Goal: Task Accomplishment & Management: Manage account settings

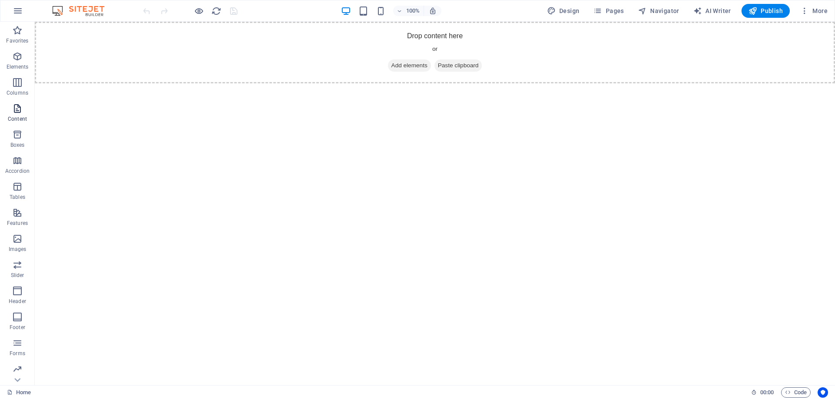
click at [18, 113] on icon "button" at bounding box center [17, 108] width 10 height 10
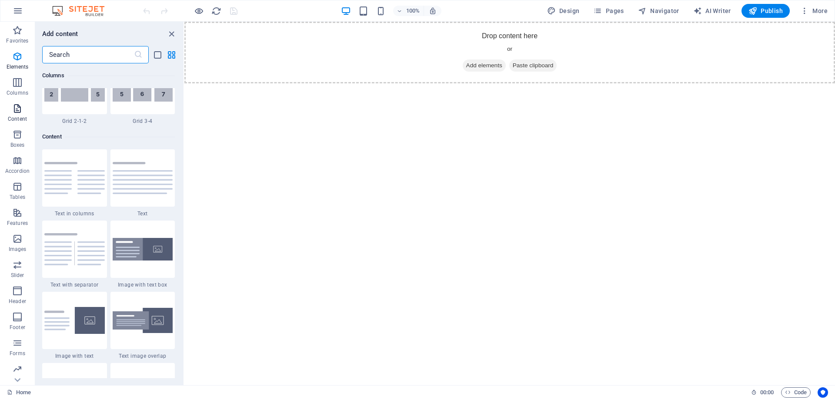
scroll to position [1521, 0]
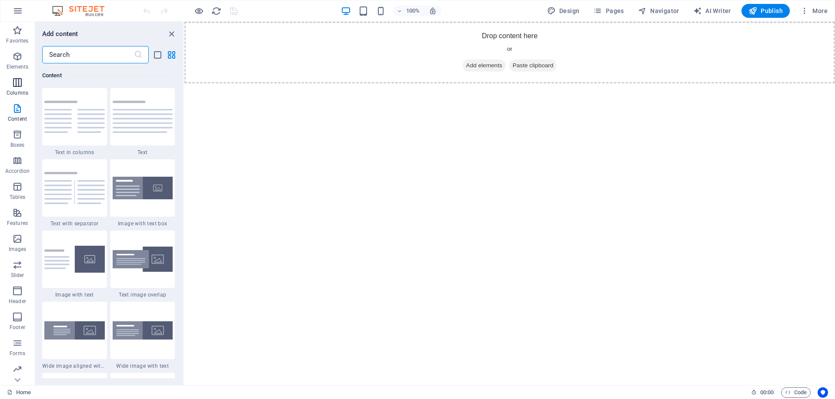
click at [14, 80] on icon "button" at bounding box center [17, 82] width 10 height 10
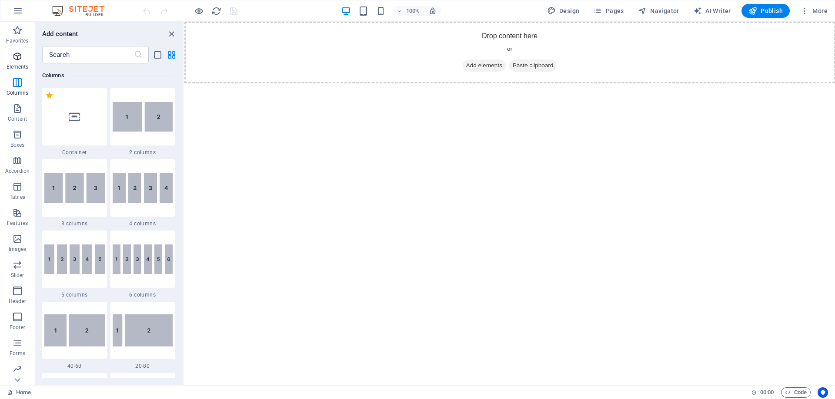
click at [17, 55] on icon "button" at bounding box center [17, 56] width 10 height 10
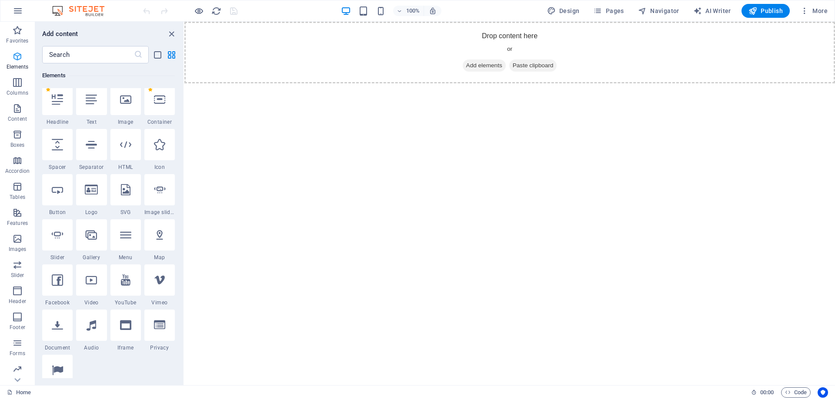
scroll to position [93, 0]
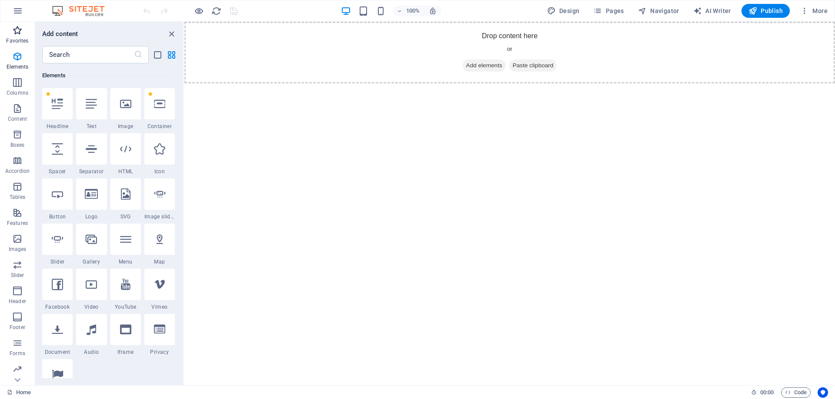
click at [18, 36] on span "Favorites" at bounding box center [17, 35] width 35 height 21
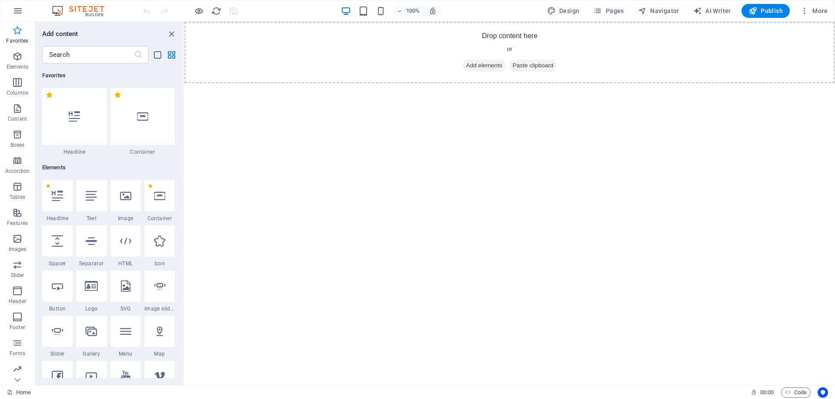
scroll to position [0, 0]
click at [21, 12] on icon "button" at bounding box center [18, 11] width 10 height 10
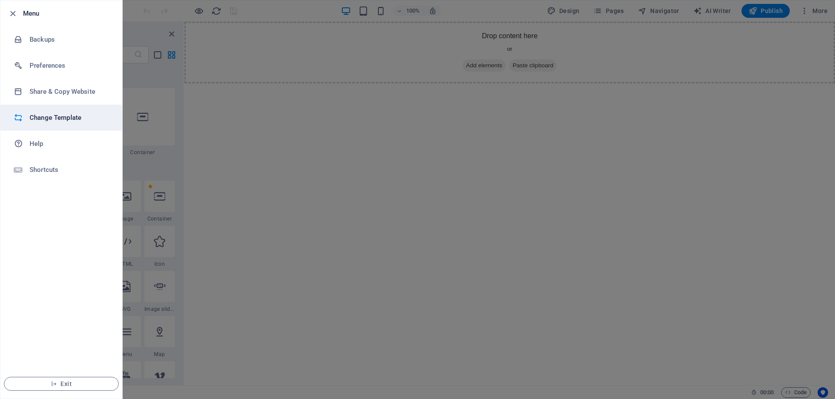
click at [57, 114] on h6 "Change Template" at bounding box center [70, 118] width 80 height 10
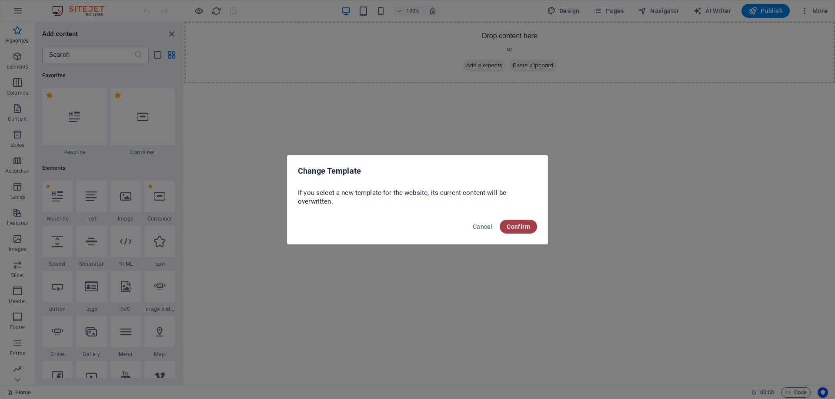
click at [510, 223] on button "Confirm" at bounding box center [517, 227] width 37 height 14
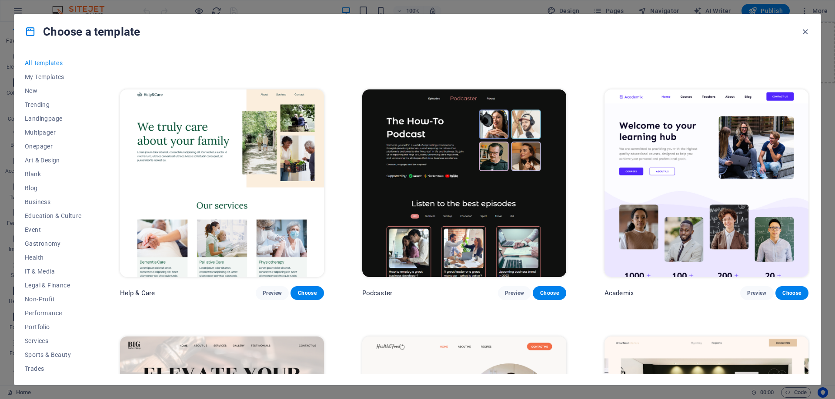
scroll to position [478, 0]
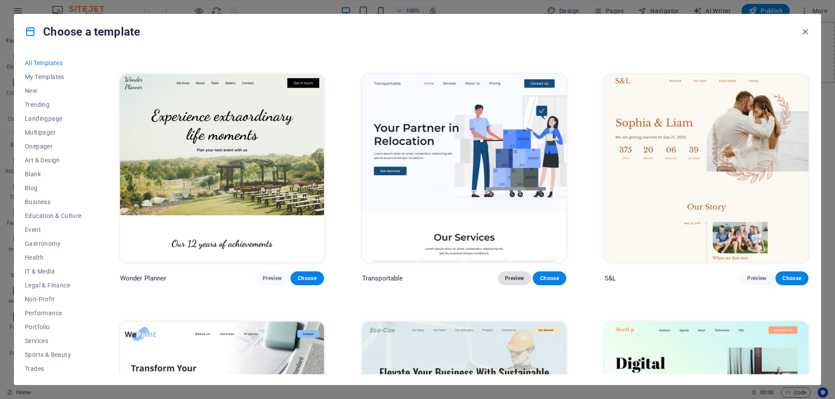
click at [514, 275] on span "Preview" at bounding box center [514, 278] width 19 height 7
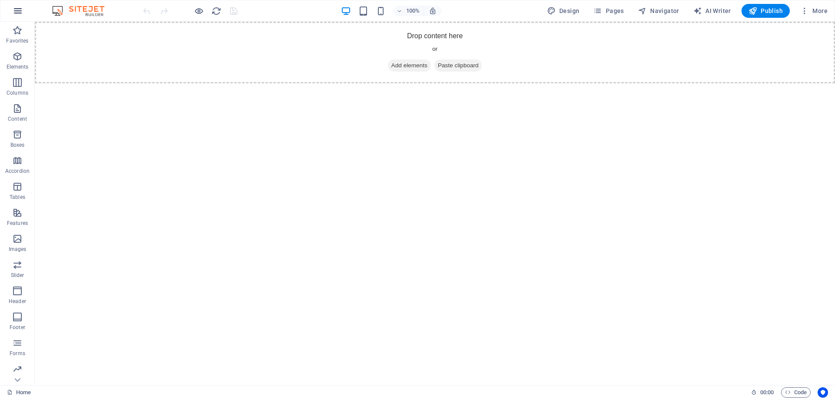
click at [18, 6] on icon "button" at bounding box center [18, 11] width 10 height 10
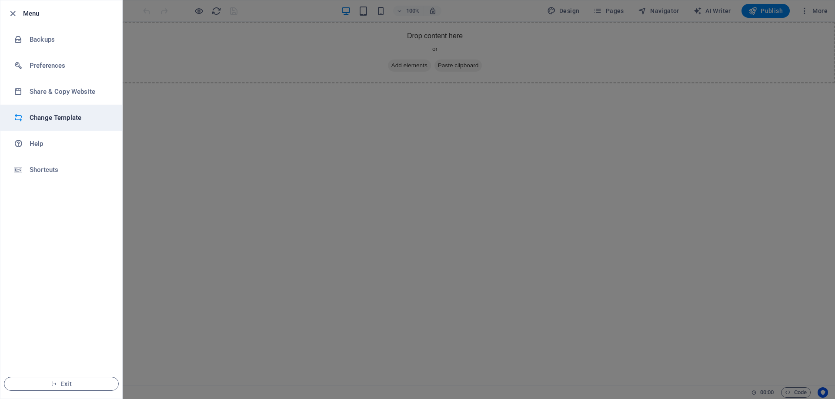
click at [40, 118] on h6 "Change Template" at bounding box center [70, 118] width 80 height 10
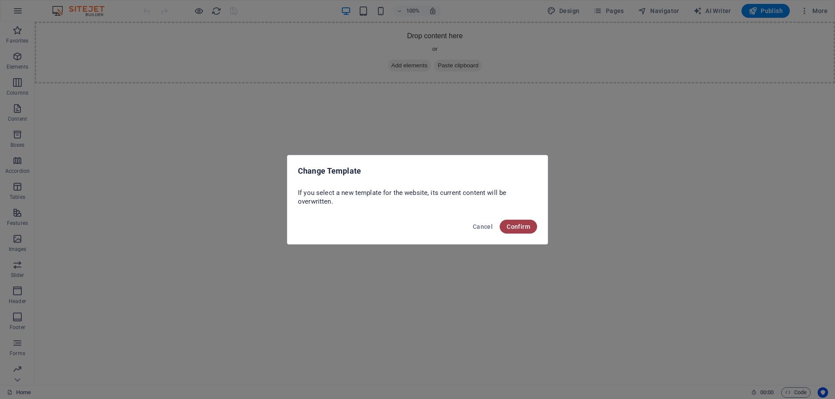
click at [511, 225] on span "Confirm" at bounding box center [517, 226] width 23 height 7
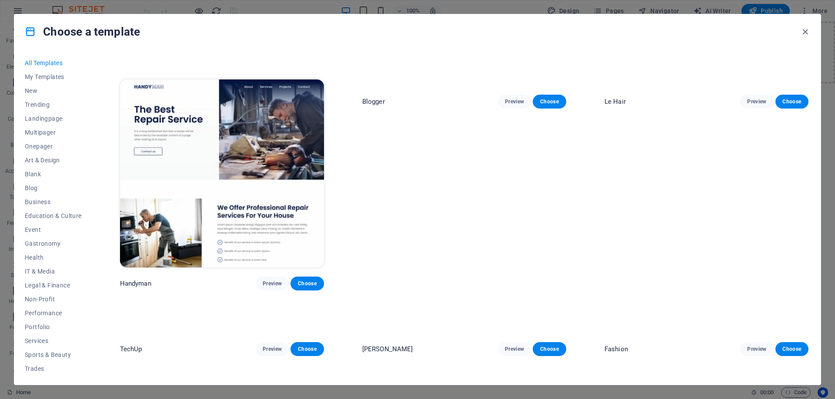
scroll to position [913, 0]
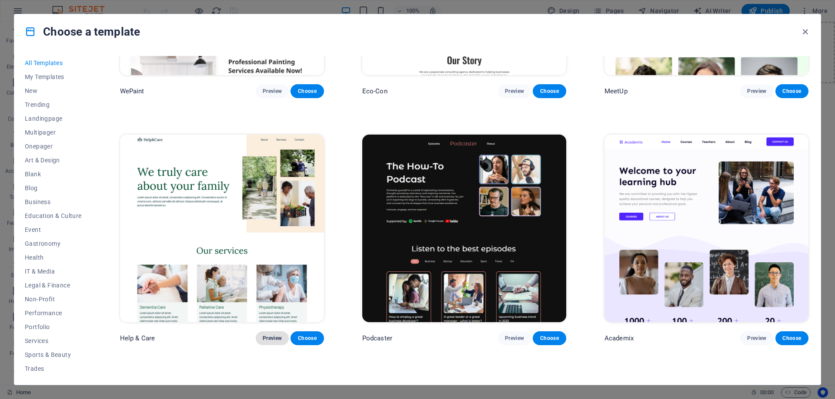
click at [266, 335] on span "Preview" at bounding box center [272, 338] width 19 height 7
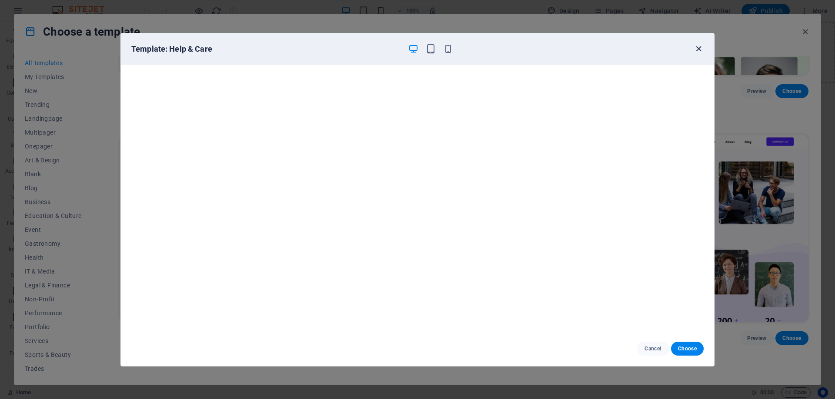
click at [694, 50] on icon "button" at bounding box center [698, 49] width 10 height 10
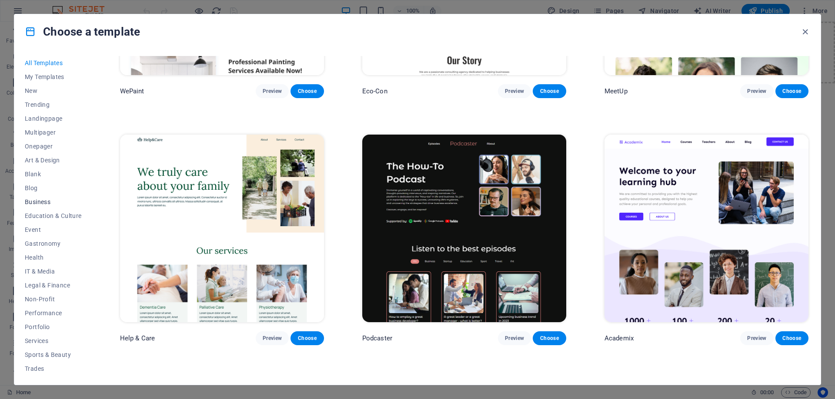
click at [27, 196] on button "Business" at bounding box center [53, 202] width 57 height 14
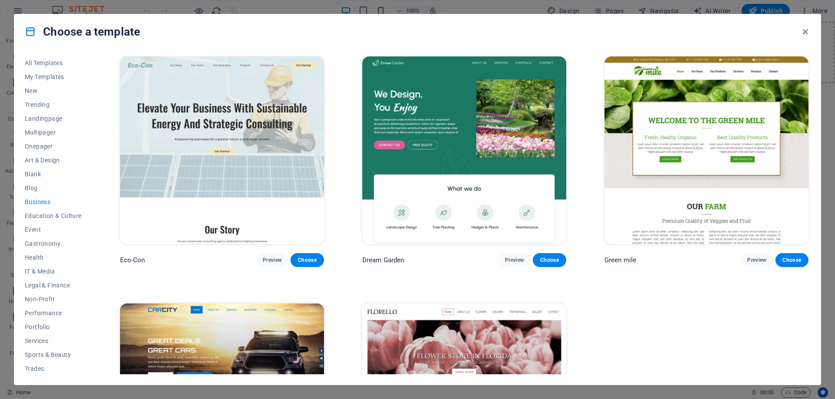
scroll to position [0, 0]
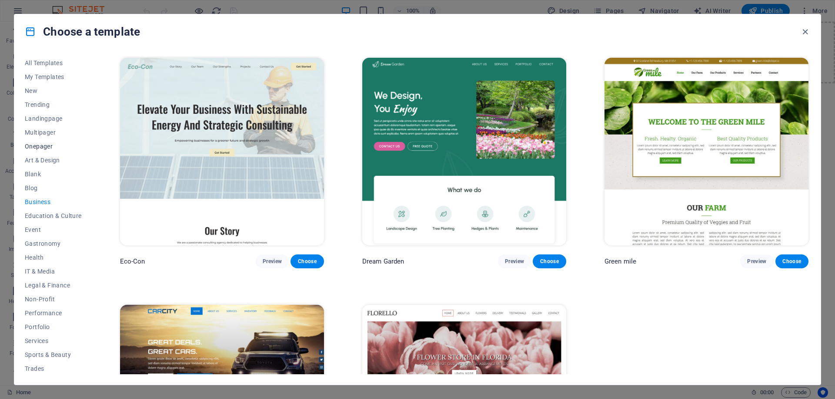
click at [37, 145] on span "Onepager" at bounding box center [53, 146] width 57 height 7
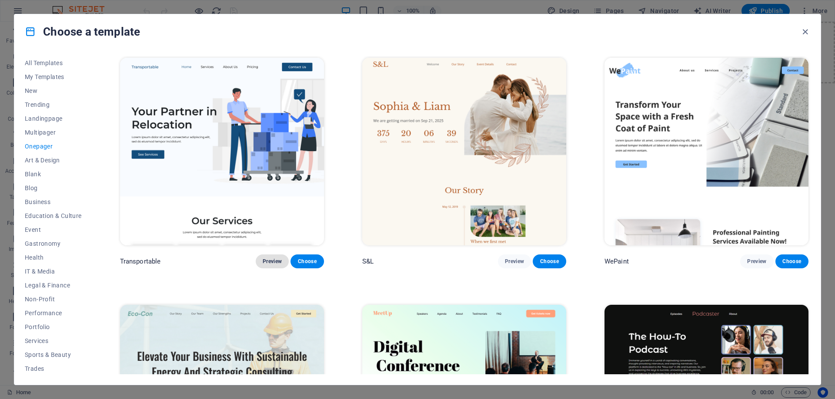
click at [265, 260] on span "Preview" at bounding box center [272, 261] width 19 height 7
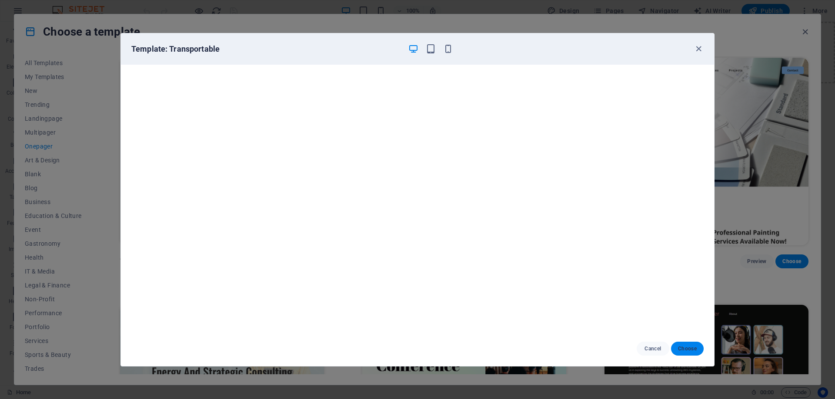
click at [678, 348] on span "Choose" at bounding box center [687, 349] width 19 height 7
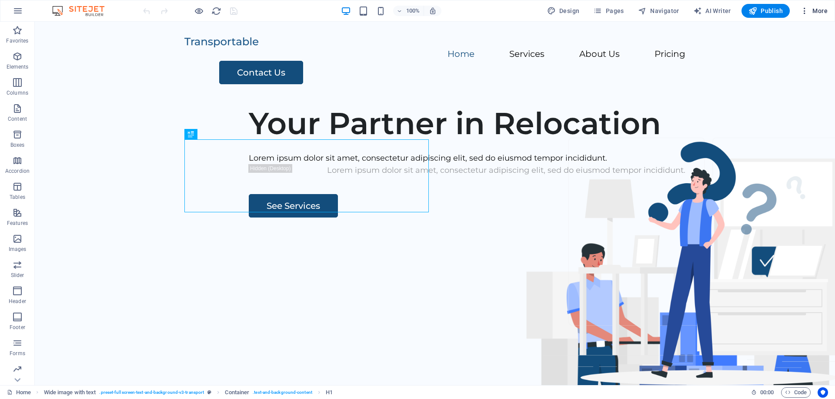
click at [801, 12] on icon "button" at bounding box center [804, 11] width 9 height 9
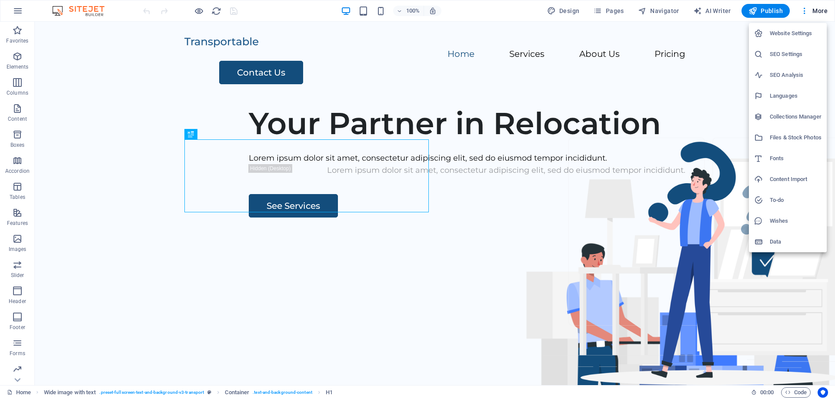
click at [780, 239] on h6 "Data" at bounding box center [795, 242] width 52 height 10
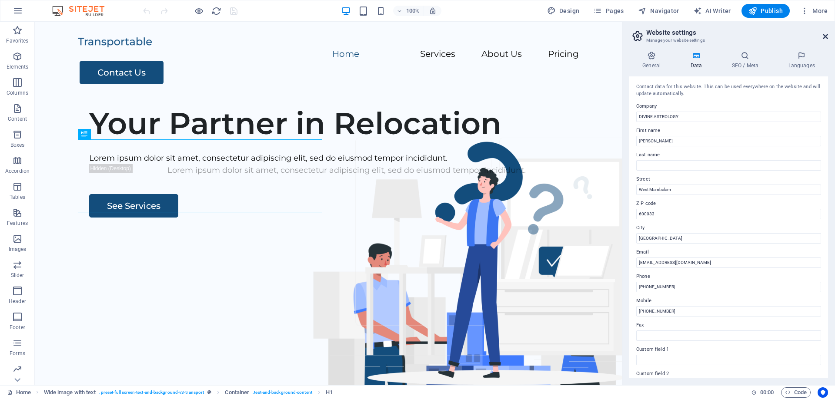
click at [823, 35] on icon at bounding box center [824, 36] width 5 height 7
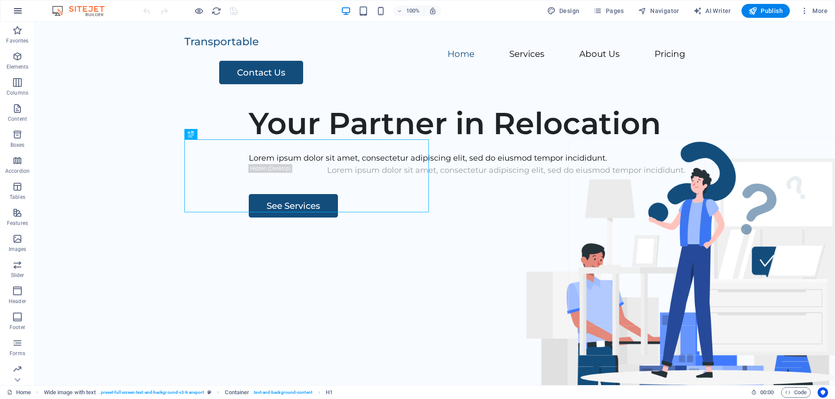
click at [20, 10] on icon "button" at bounding box center [18, 11] width 10 height 10
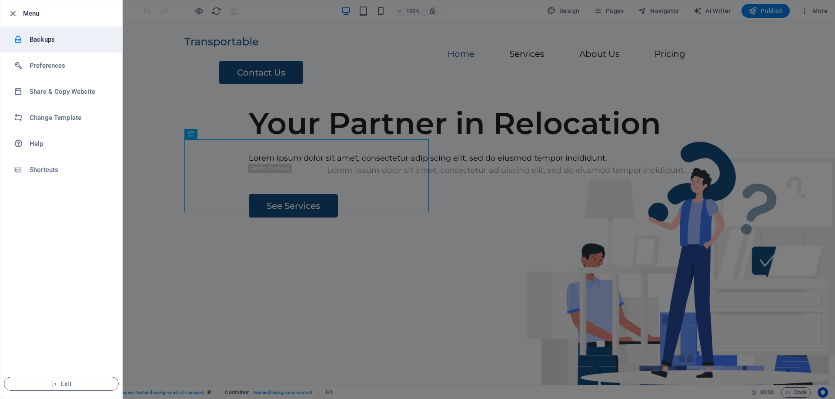
click at [37, 36] on h6 "Backups" at bounding box center [70, 39] width 80 height 10
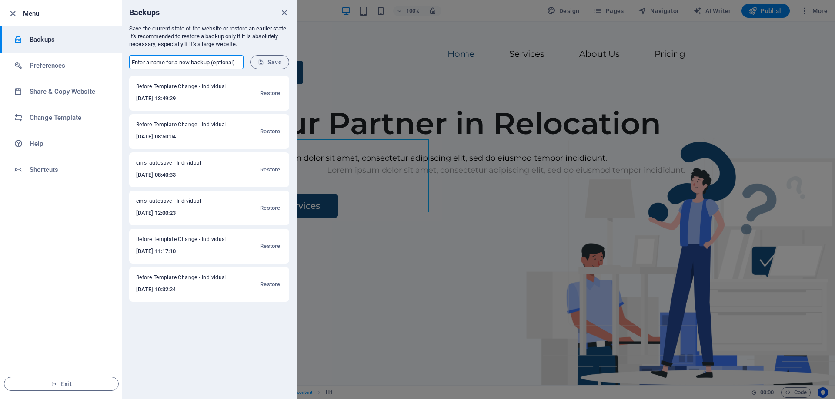
click at [211, 63] on input "text" at bounding box center [186, 62] width 114 height 14
click at [151, 92] on span "Before Template Change - Individual" at bounding box center [184, 88] width 97 height 10
click at [208, 85] on span "Before Template Change - Individual" at bounding box center [184, 88] width 97 height 10
click at [267, 91] on span "Restore" at bounding box center [270, 93] width 20 height 10
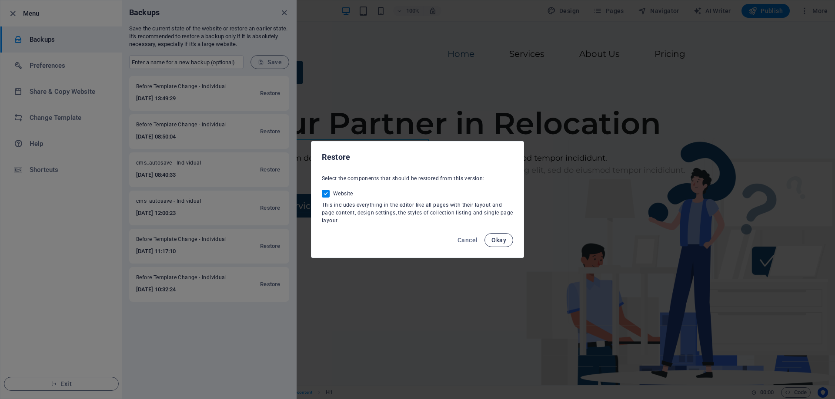
click at [495, 237] on span "Okay" at bounding box center [498, 240] width 15 height 7
checkbox input "false"
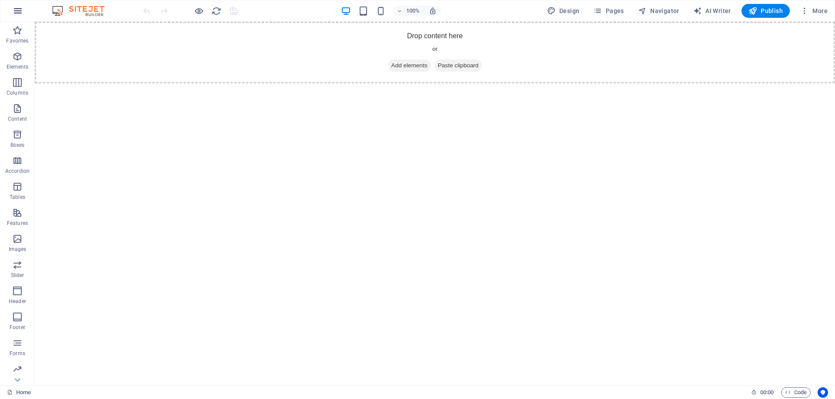
click at [20, 7] on icon "button" at bounding box center [18, 11] width 10 height 10
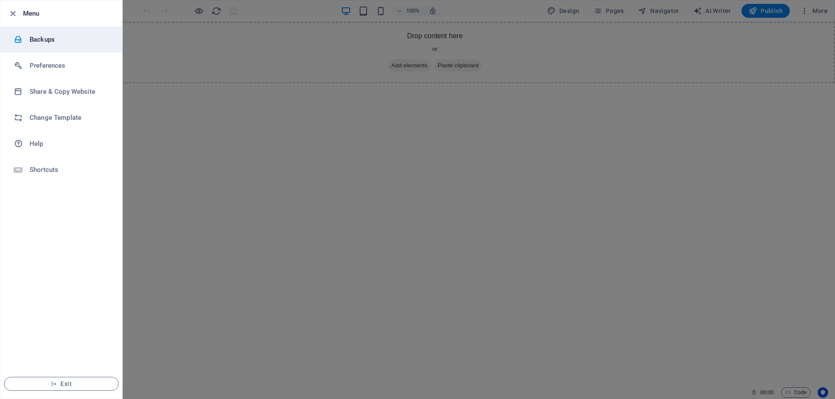
click at [39, 37] on h6 "Backups" at bounding box center [70, 39] width 80 height 10
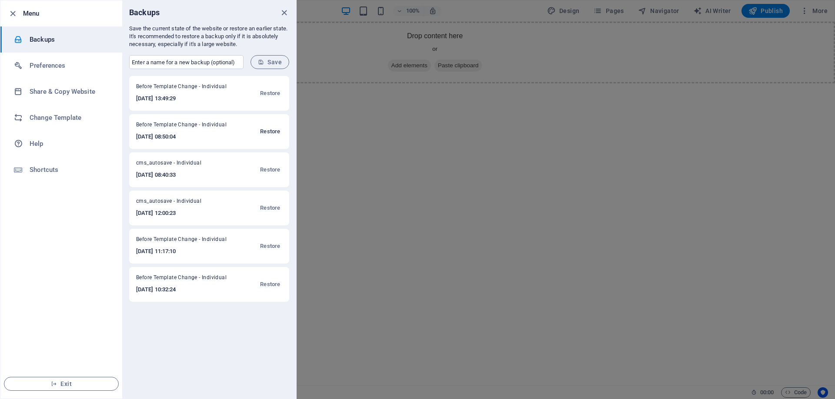
click at [274, 130] on span "Restore" at bounding box center [270, 131] width 20 height 10
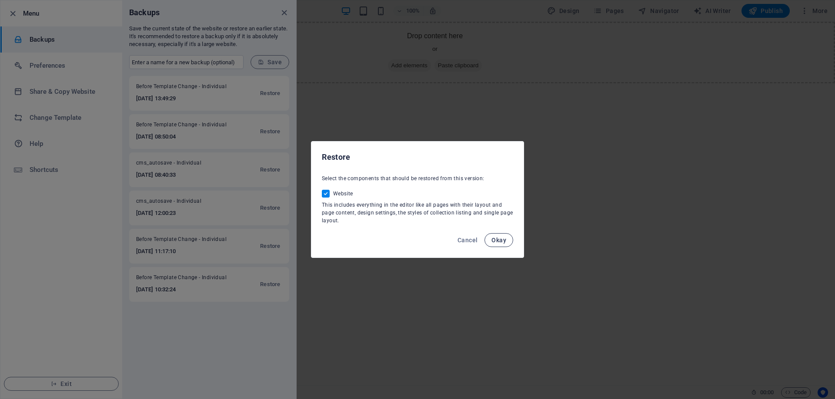
click at [495, 245] on button "Okay" at bounding box center [498, 240] width 29 height 14
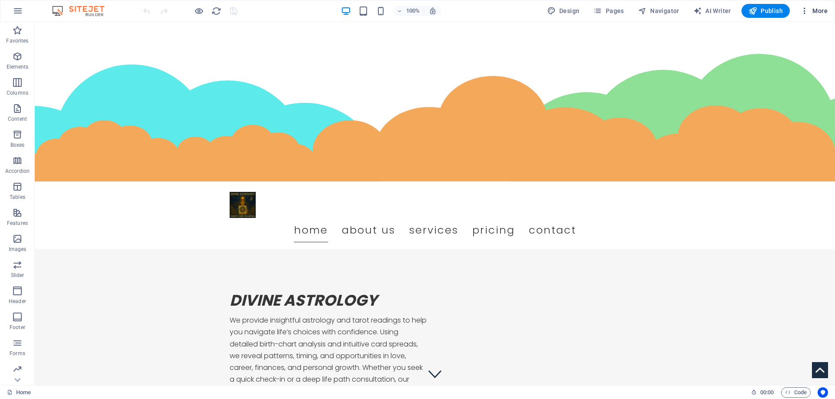
click at [819, 10] on span "More" at bounding box center [813, 11] width 27 height 9
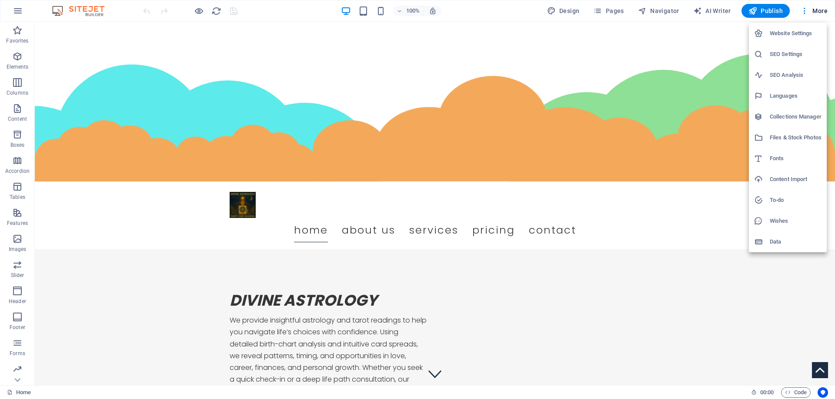
click at [787, 32] on h6 "Website Settings" at bounding box center [795, 33] width 52 height 10
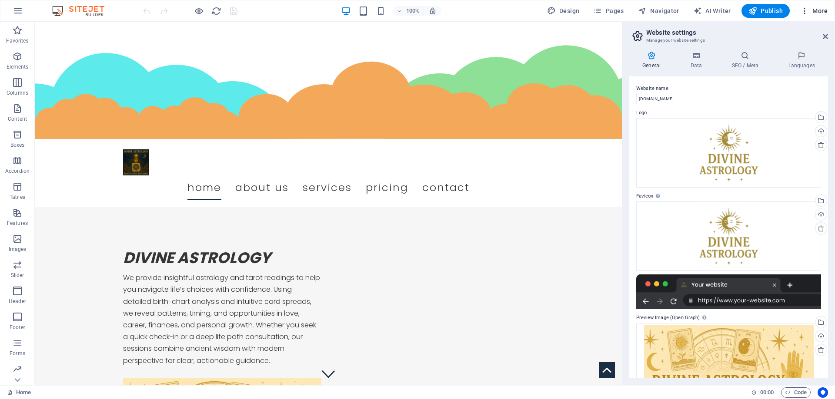
click at [821, 10] on span "More" at bounding box center [813, 11] width 27 height 9
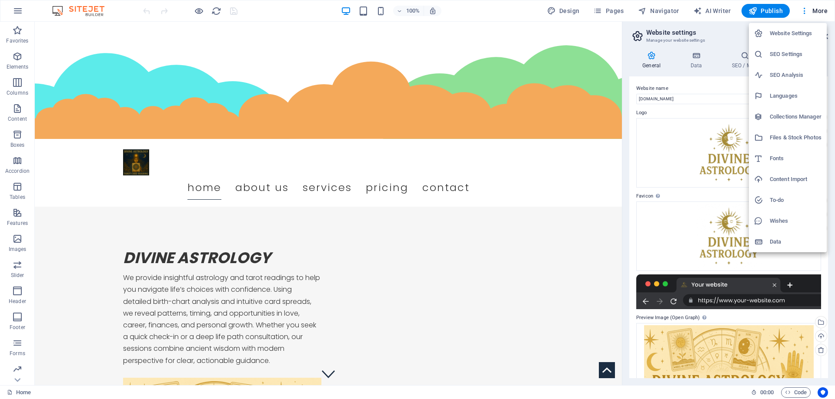
click at [790, 55] on h6 "SEO Settings" at bounding box center [795, 54] width 52 height 10
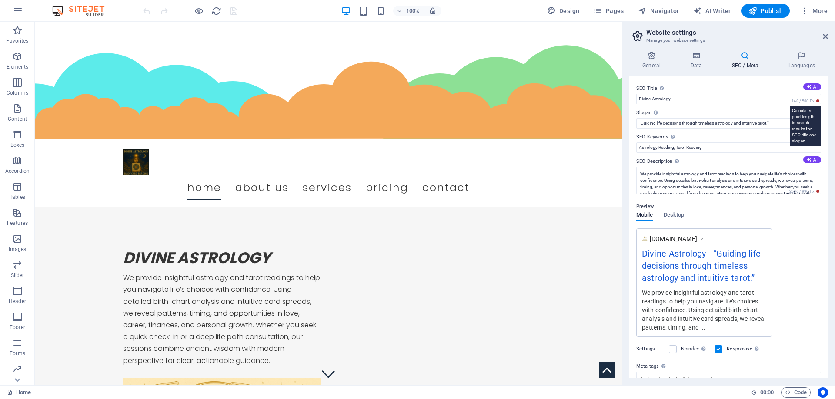
click at [817, 103] on span "148 / 580 Px" at bounding box center [804, 101] width 31 height 6
click at [814, 86] on button "AI" at bounding box center [812, 86] width 18 height 7
type input "Insightful Astrology & Tarot Readings"
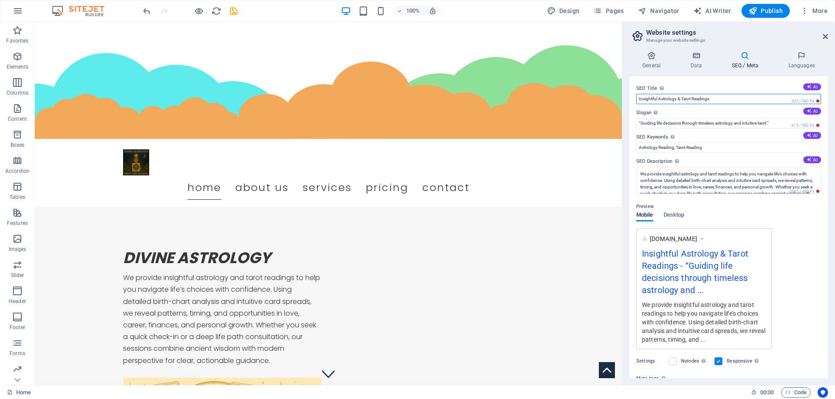
click at [741, 101] on input "Insightful Astrology & Tarot Readings" at bounding box center [728, 99] width 185 height 10
click at [812, 111] on button "AI" at bounding box center [812, 111] width 18 height 7
type input "Navigate Lifes Journey with Astrological Insight"
click at [722, 124] on input "Navigate Lifes Journey with Astrological Insight" at bounding box center [728, 123] width 185 height 10
click at [718, 149] on input "Astrology Reading, Tarot Reading" at bounding box center [728, 148] width 185 height 10
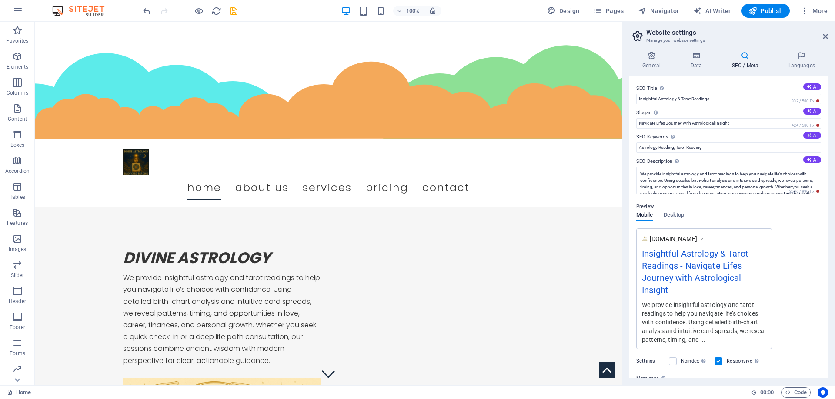
click at [809, 134] on button "AI" at bounding box center [812, 135] width 18 height 7
type input "astrology readings, tarot card readings, birth chart analysis, horoscope consul…"
click at [809, 160] on icon at bounding box center [808, 159] width 5 height 5
type textarea "Discover clarity in lifes choices with Divine Astrologys insightful readings. N…"
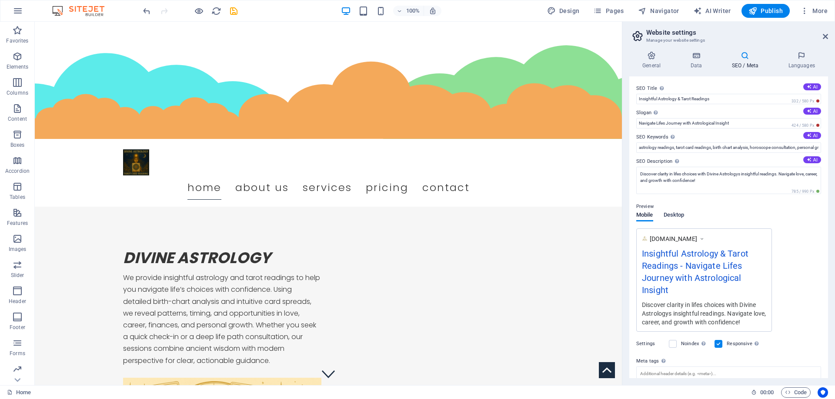
click at [668, 213] on span "Desktop" at bounding box center [673, 216] width 21 height 12
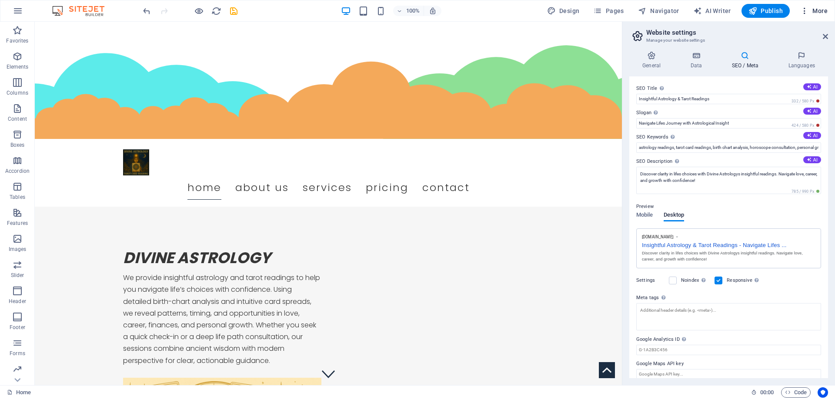
click at [820, 10] on span "More" at bounding box center [813, 11] width 27 height 9
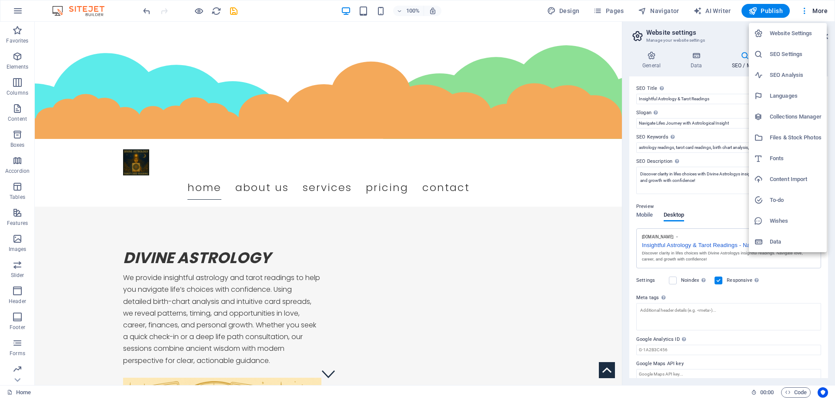
click at [787, 96] on h6 "Languages" at bounding box center [795, 96] width 52 height 10
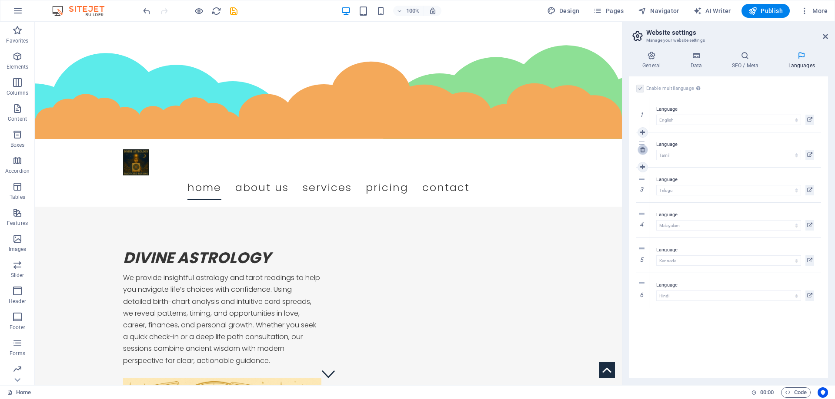
click at [642, 151] on icon at bounding box center [642, 150] width 5 height 6
select select "158"
select select "102"
select select "79"
select select "64"
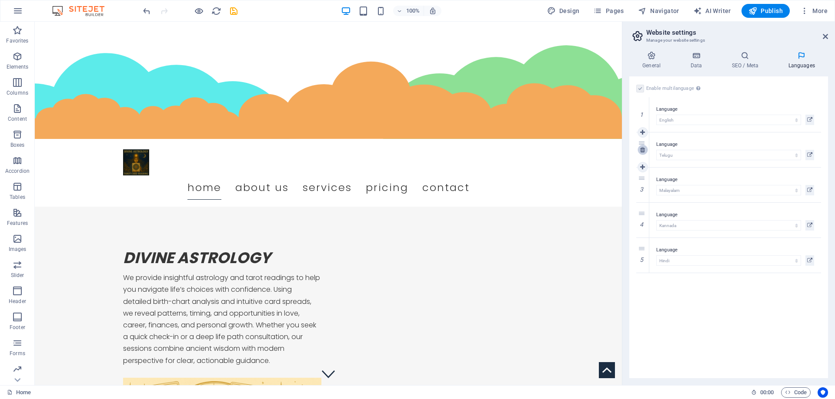
click at [642, 151] on icon at bounding box center [642, 150] width 5 height 6
select select "102"
select select "79"
select select "64"
click at [642, 151] on icon at bounding box center [642, 150] width 5 height 6
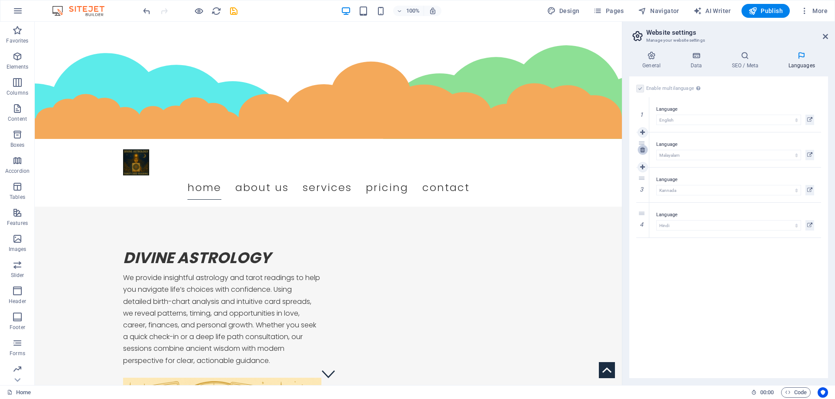
select select "79"
select select "64"
click at [642, 151] on icon at bounding box center [642, 150] width 5 height 6
select select "64"
click at [642, 151] on icon at bounding box center [642, 150] width 5 height 6
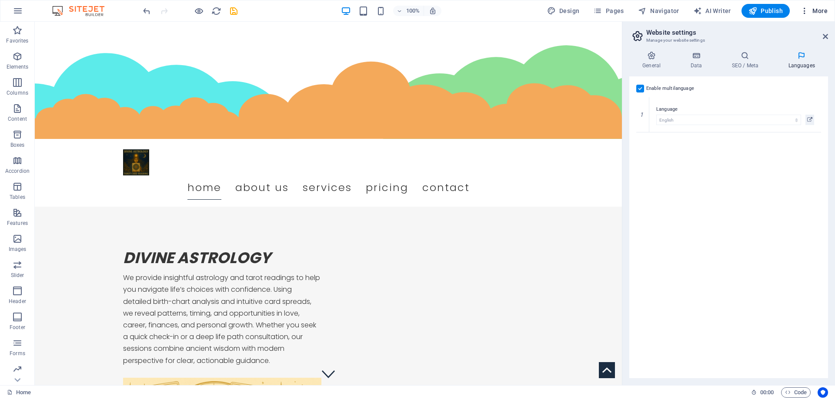
click at [819, 11] on span "More" at bounding box center [813, 11] width 27 height 9
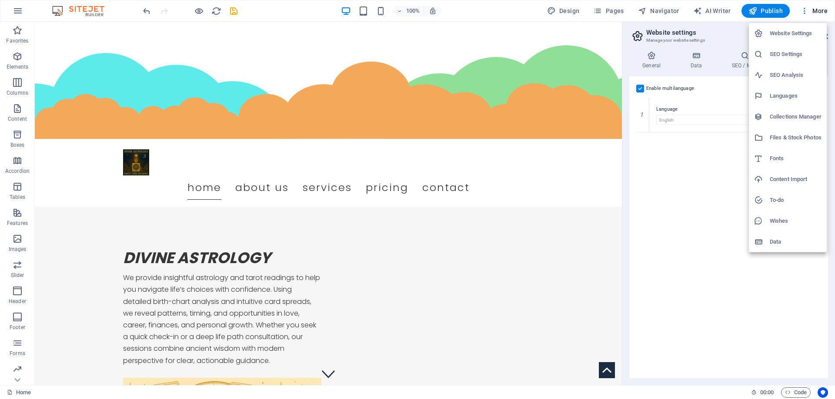
click at [788, 113] on h6 "Collections Manager" at bounding box center [795, 117] width 52 height 10
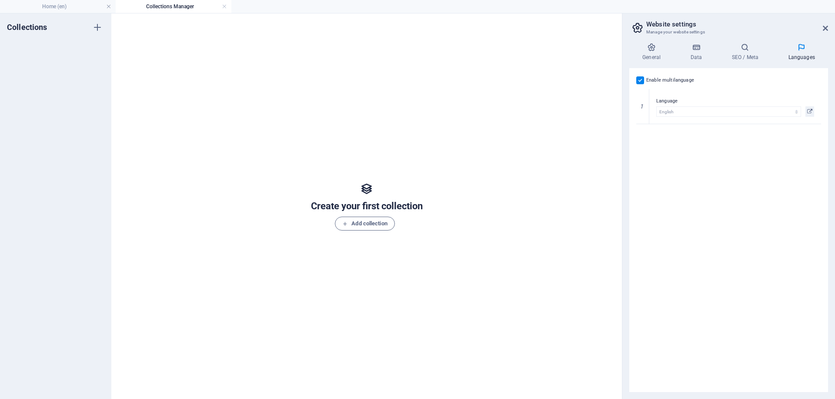
click at [824, 24] on h2 "Website settings" at bounding box center [737, 24] width 182 height 8
click at [650, 50] on icon at bounding box center [651, 47] width 44 height 9
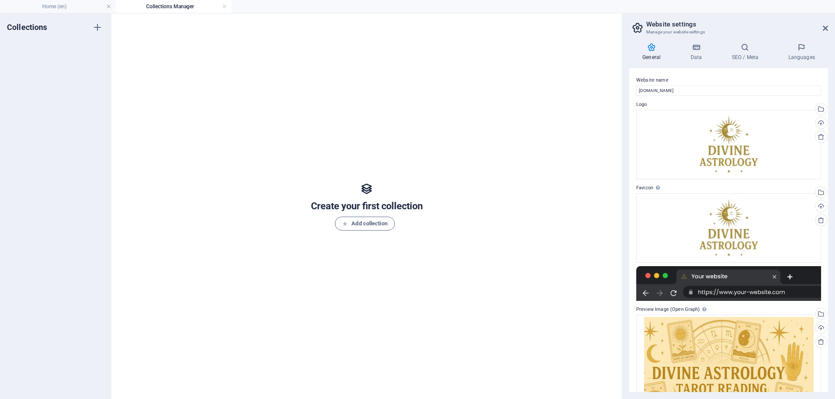
click at [825, 24] on h2 "Website settings" at bounding box center [737, 24] width 182 height 8
click at [825, 27] on icon at bounding box center [824, 28] width 5 height 7
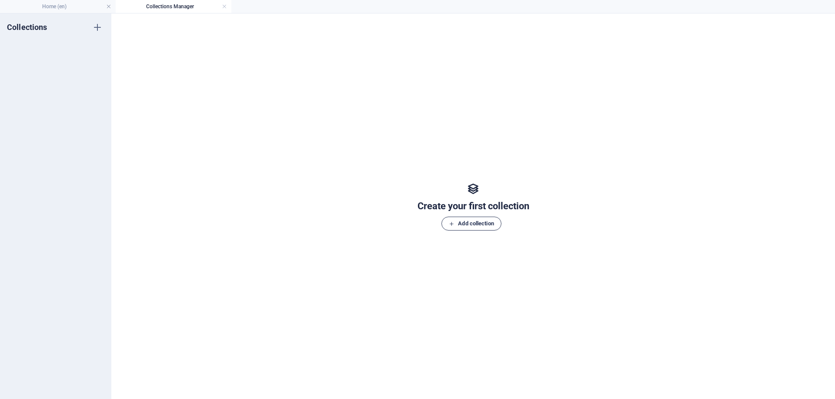
click at [471, 227] on span "Add collection" at bounding box center [471, 224] width 45 height 10
click at [63, 43] on input "New Collection" at bounding box center [55, 45] width 57 height 10
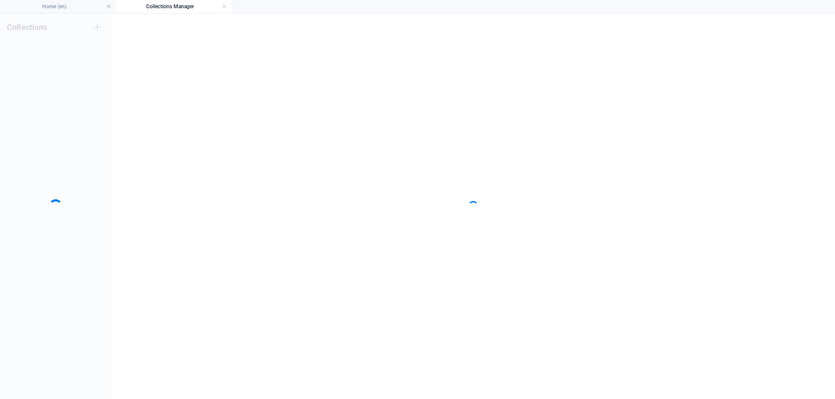
click at [63, 53] on div "Collections" at bounding box center [55, 206] width 111 height 386
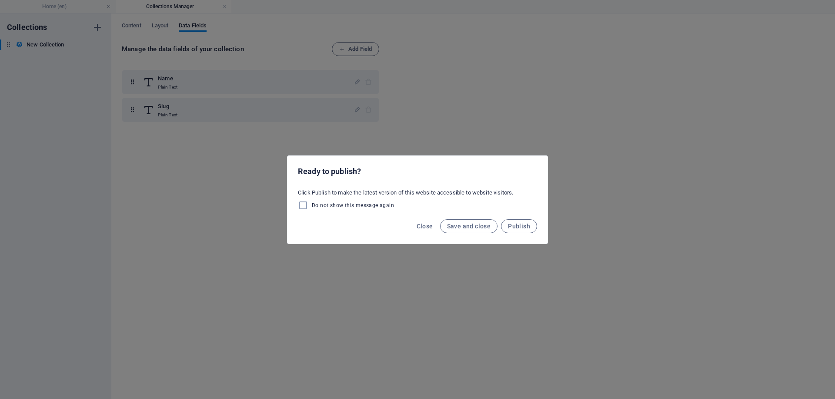
click at [349, 203] on span "Do not show this message again" at bounding box center [353, 205] width 82 height 7
click at [312, 203] on input "Do not show this message again" at bounding box center [305, 205] width 14 height 10
checkbox input "true"
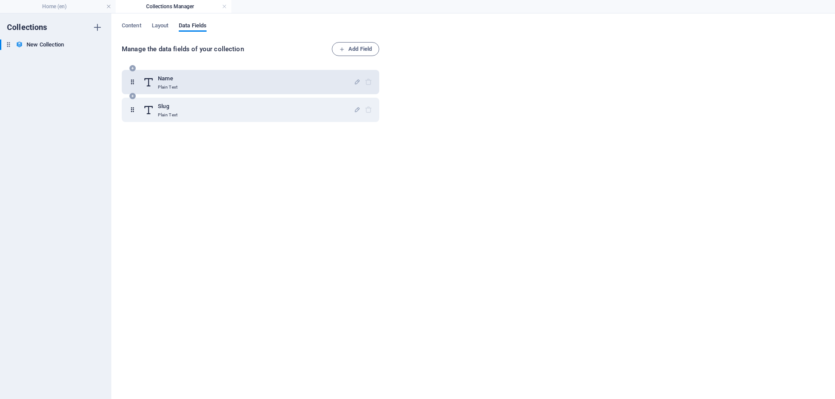
click at [368, 82] on div at bounding box center [362, 81] width 19 height 17
click at [9, 43] on icon at bounding box center [8, 44] width 7 height 7
click at [97, 43] on icon "button" at bounding box center [97, 45] width 6 height 6
click at [99, 103] on h6 "Delete" at bounding box center [104, 104] width 23 height 10
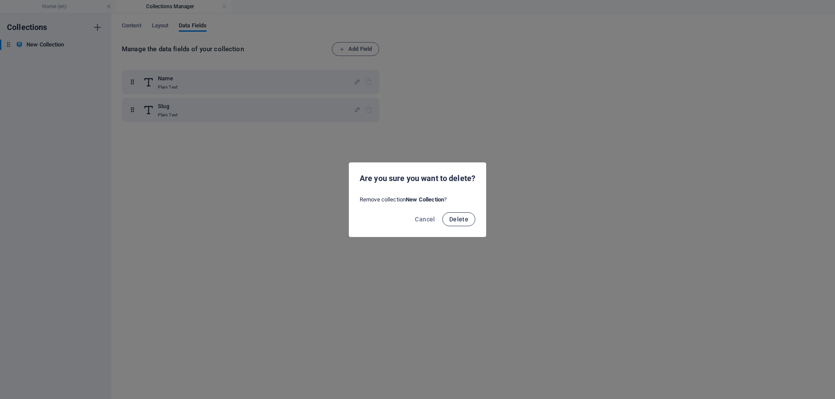
click at [460, 216] on span "Delete" at bounding box center [458, 219] width 19 height 7
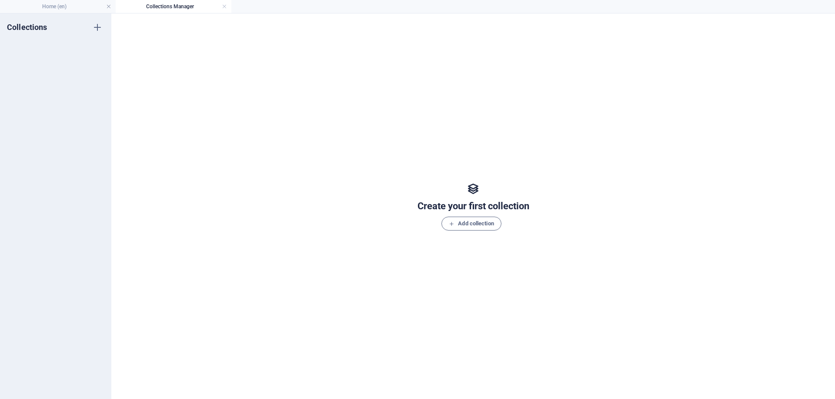
click at [205, 6] on h4 "Collections Manager" at bounding box center [174, 7] width 116 height 10
click at [225, 6] on link at bounding box center [224, 7] width 5 height 8
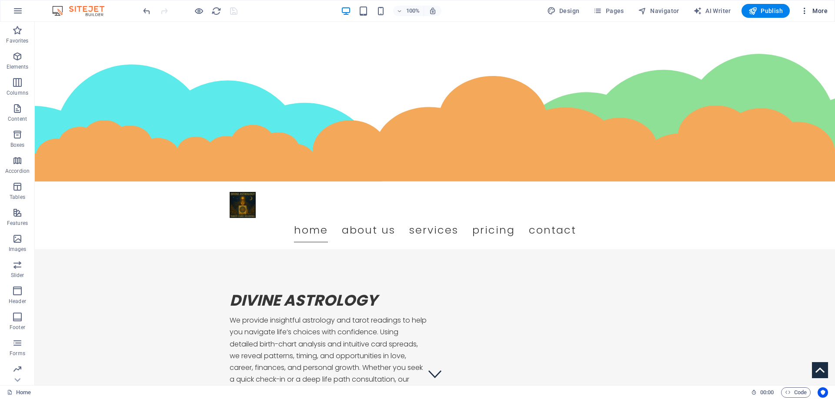
click at [816, 11] on span "More" at bounding box center [813, 11] width 27 height 9
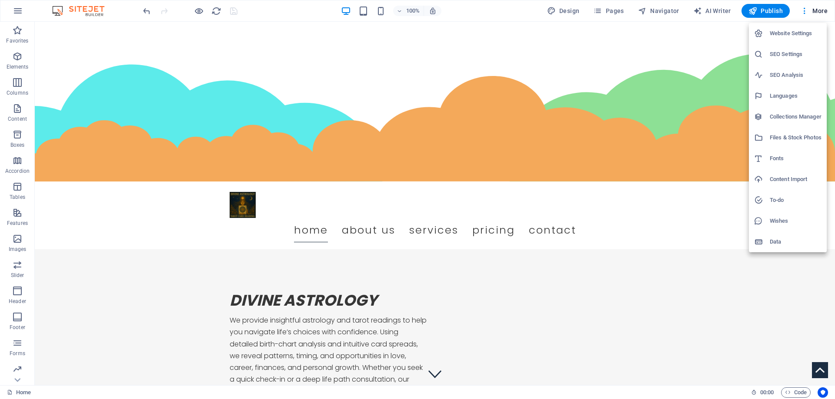
click at [805, 133] on h6 "Files & Stock Photos" at bounding box center [795, 138] width 52 height 10
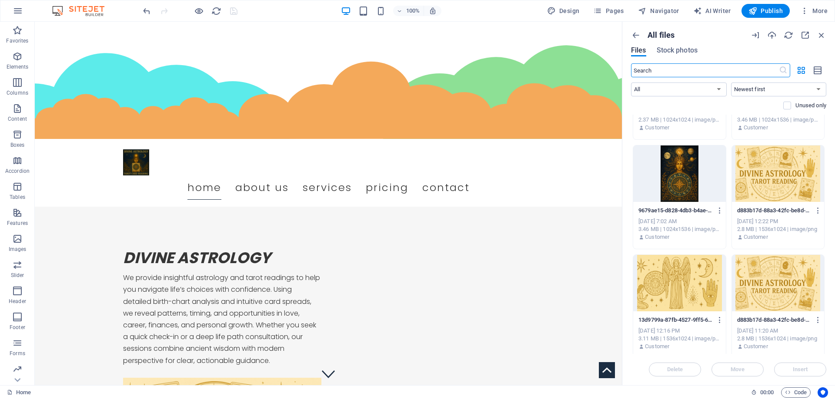
scroll to position [482, 0]
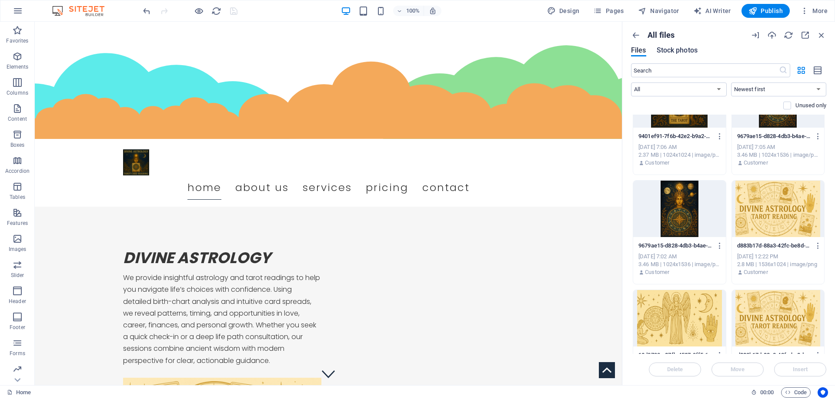
click at [678, 51] on span "Stock photos" at bounding box center [676, 50] width 41 height 10
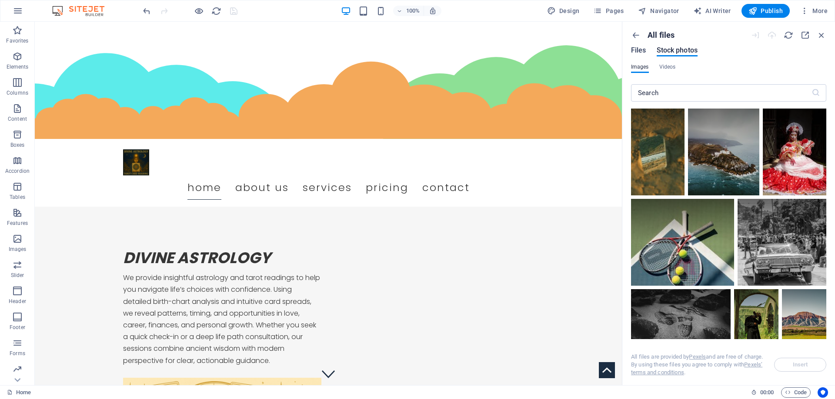
click at [641, 48] on span "Files" at bounding box center [638, 50] width 15 height 10
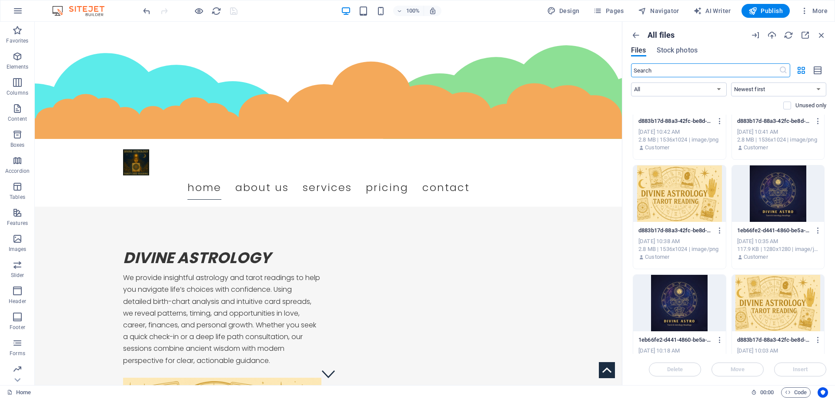
scroll to position [960, 0]
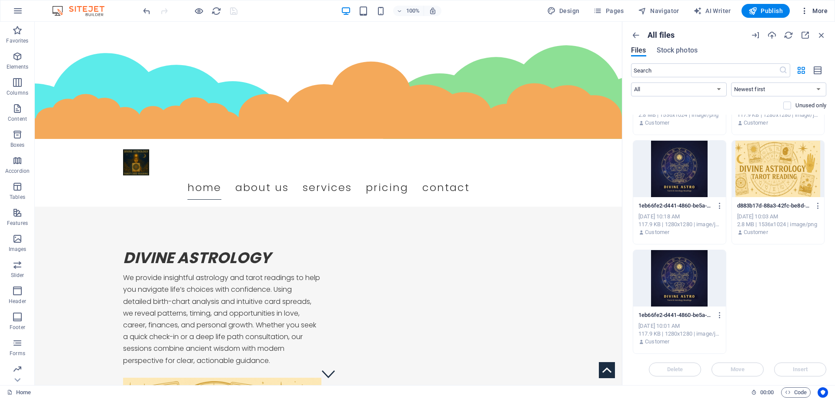
click at [822, 10] on span "More" at bounding box center [813, 11] width 27 height 9
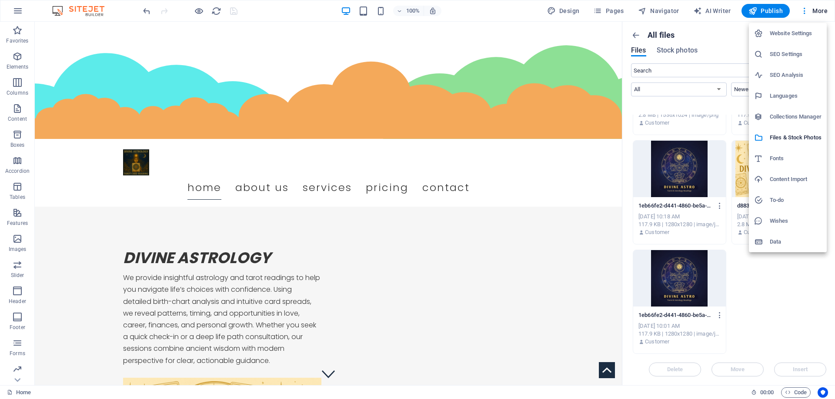
click at [771, 158] on h6 "Fonts" at bounding box center [795, 158] width 52 height 10
select select "popularity"
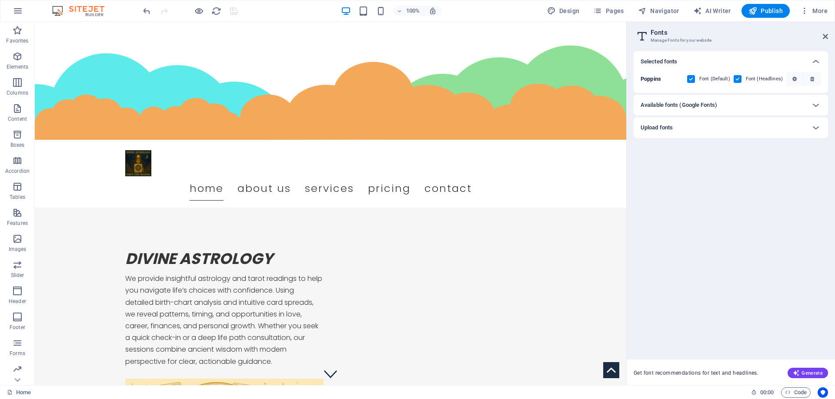
click at [794, 104] on div "Available fonts (Google Fonts)" at bounding box center [722, 105] width 165 height 10
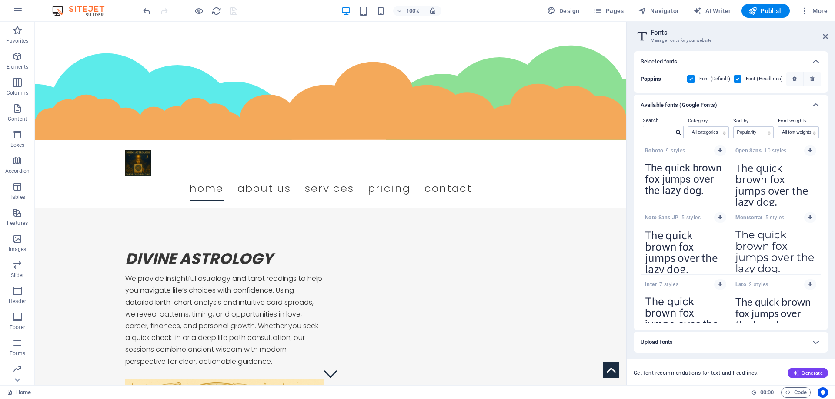
click at [794, 104] on div "Available fonts (Google Fonts)" at bounding box center [722, 105] width 165 height 10
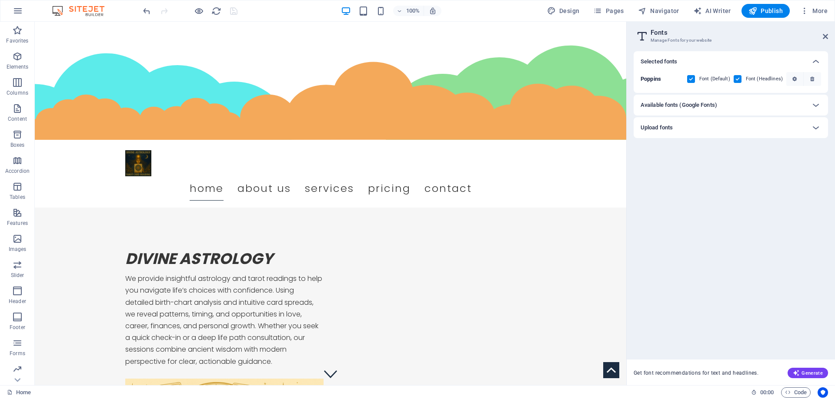
click at [741, 127] on div "Upload fonts" at bounding box center [722, 128] width 165 height 10
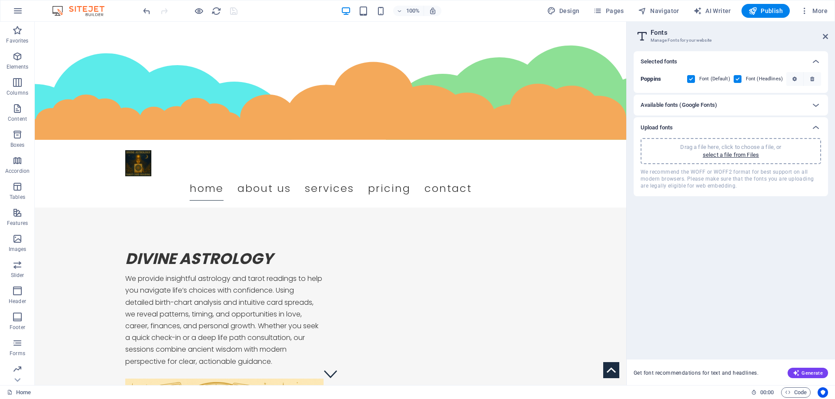
click at [741, 127] on div "Upload fonts" at bounding box center [722, 128] width 165 height 10
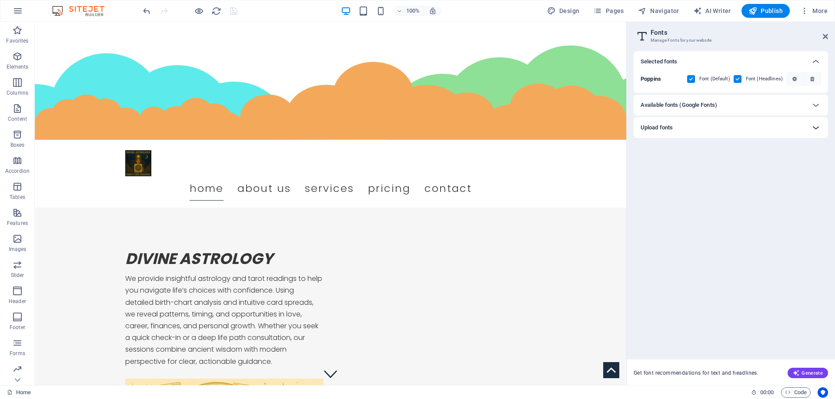
click at [812, 126] on icon at bounding box center [815, 128] width 10 height 10
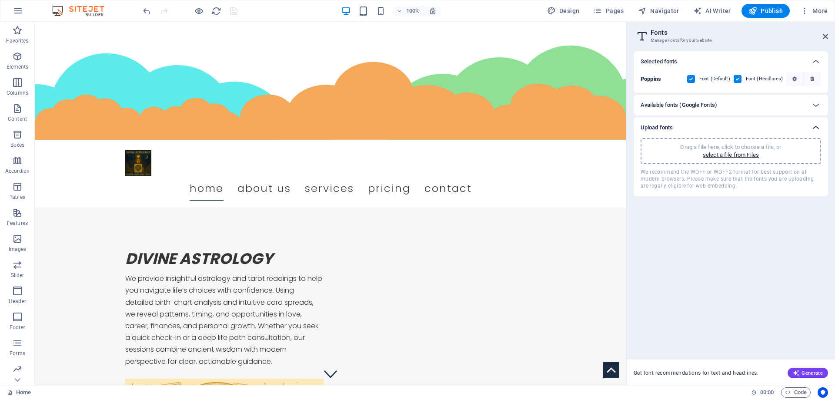
click at [812, 126] on icon at bounding box center [815, 128] width 10 height 10
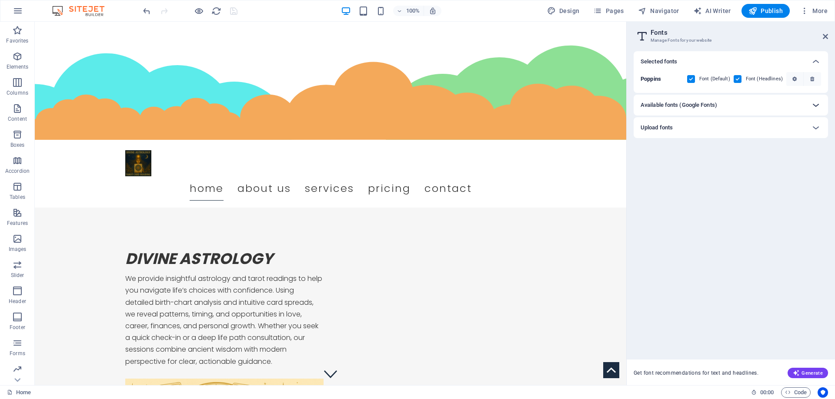
click at [813, 106] on icon at bounding box center [815, 105] width 10 height 10
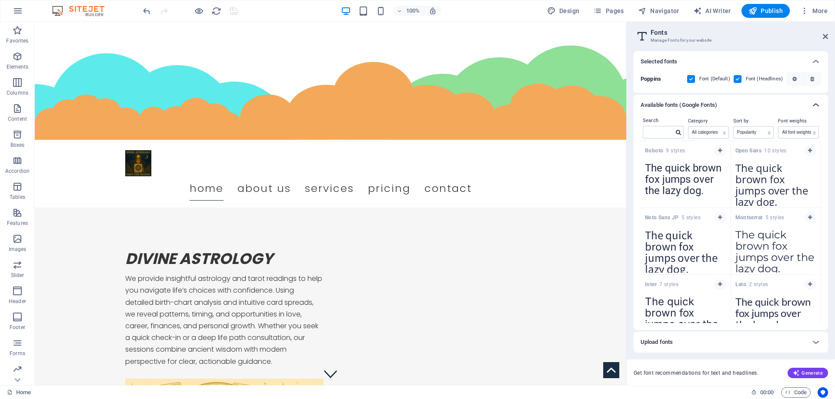
click at [813, 106] on icon at bounding box center [815, 105] width 10 height 10
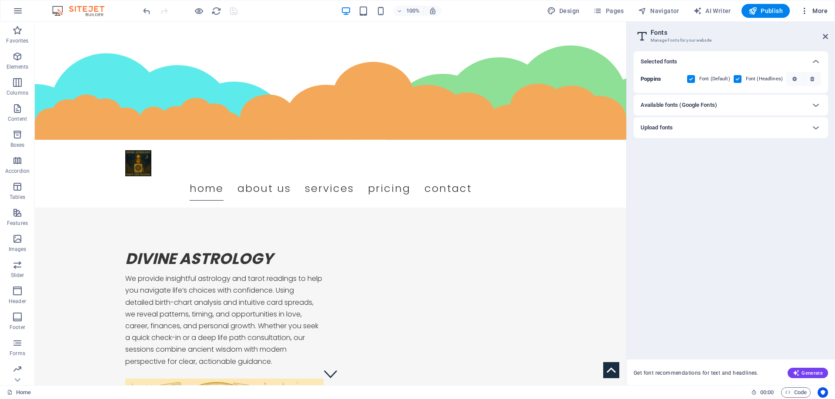
click at [809, 10] on span "More" at bounding box center [813, 11] width 27 height 9
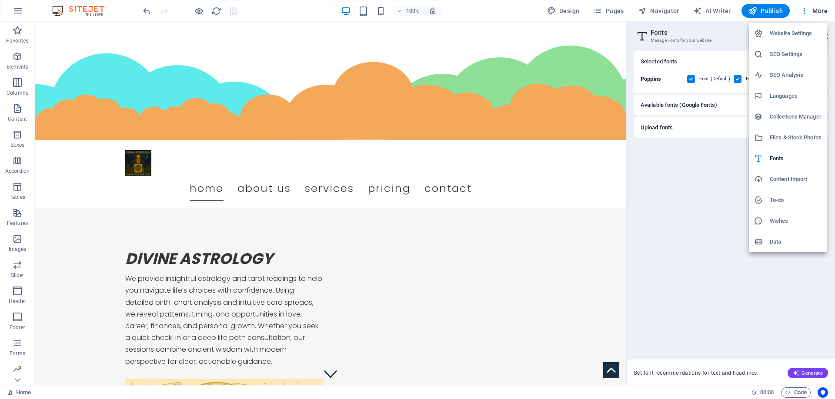
click at [776, 197] on h6 "To-do" at bounding box center [795, 200] width 52 height 10
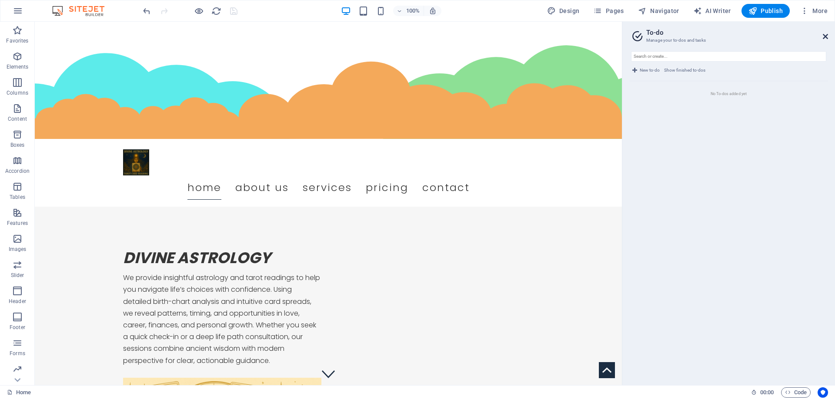
click at [826, 36] on icon at bounding box center [824, 36] width 5 height 7
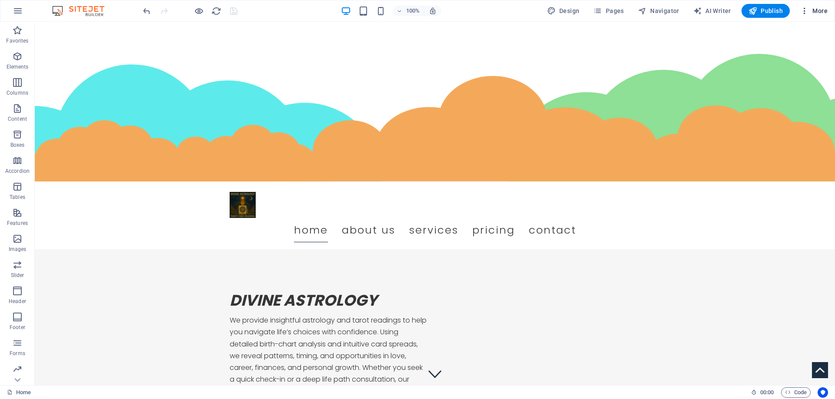
click at [817, 11] on span "More" at bounding box center [813, 11] width 27 height 9
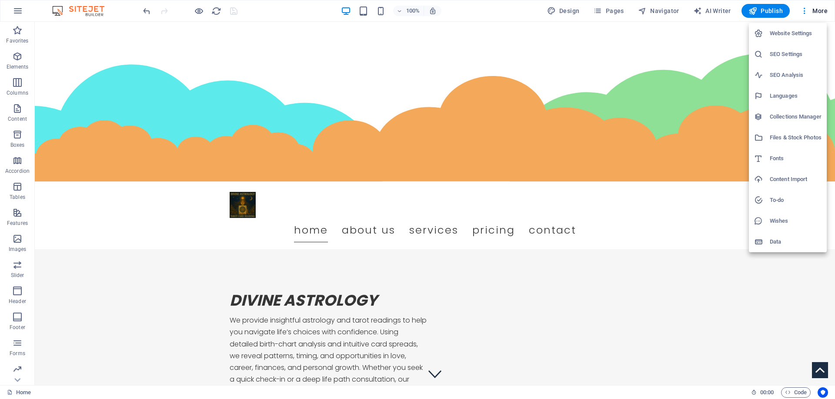
click at [793, 32] on h6 "Website Settings" at bounding box center [795, 33] width 52 height 10
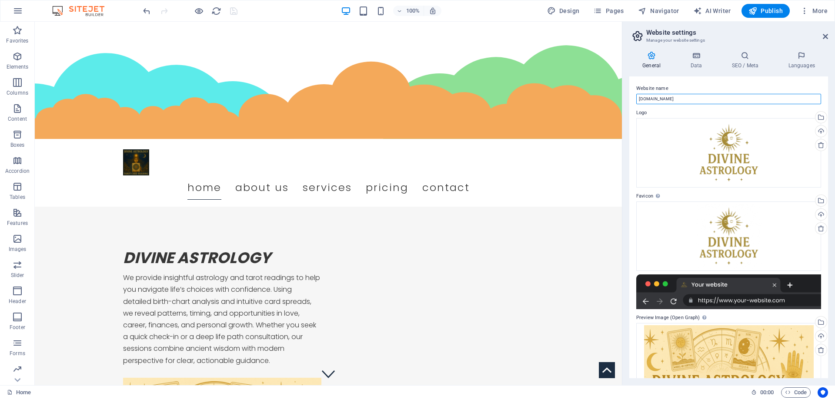
click at [660, 99] on input "divine-astrology.co.in" at bounding box center [728, 99] width 185 height 10
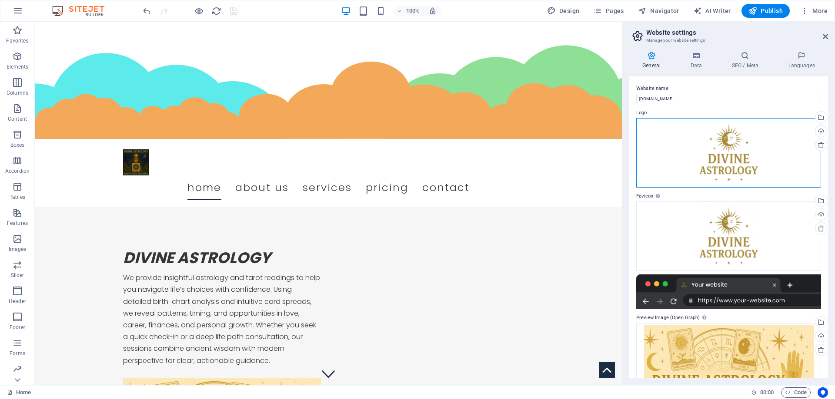
click at [706, 160] on div "Drag files here, click to choose files or select files from Files or our free s…" at bounding box center [728, 153] width 185 height 70
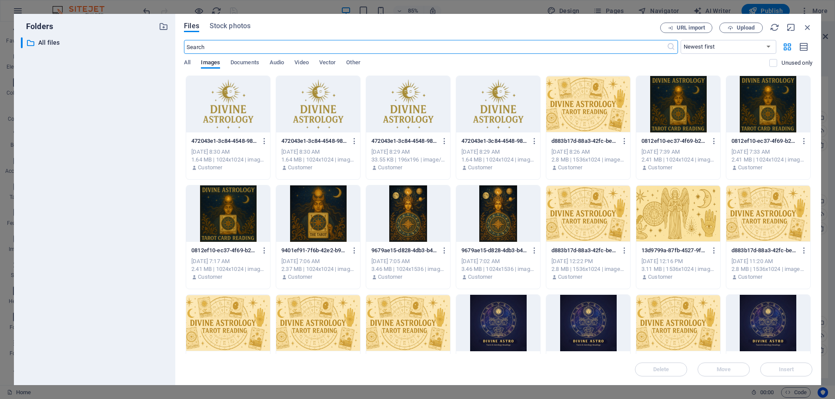
click at [802, 28] on div "URL import Upload" at bounding box center [736, 28] width 152 height 10
click at [769, 28] on icon "button" at bounding box center [774, 28] width 10 height 10
click at [505, 306] on div at bounding box center [498, 323] width 84 height 57
click at [786, 364] on button "Insert" at bounding box center [786, 370] width 52 height 14
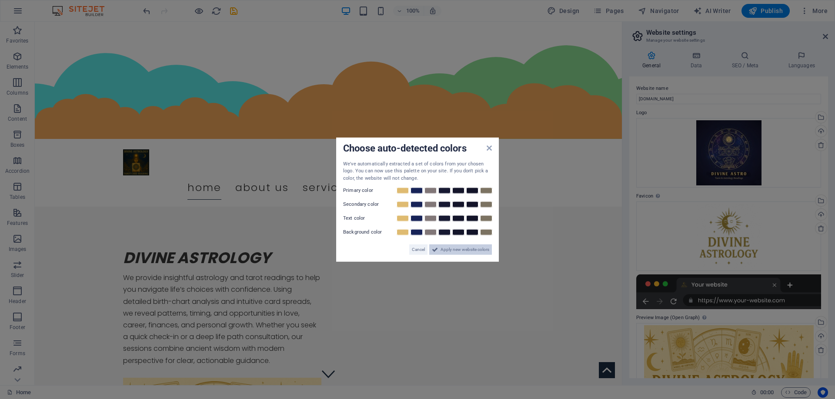
click at [439, 250] on button "Apply new website colors" at bounding box center [460, 250] width 63 height 10
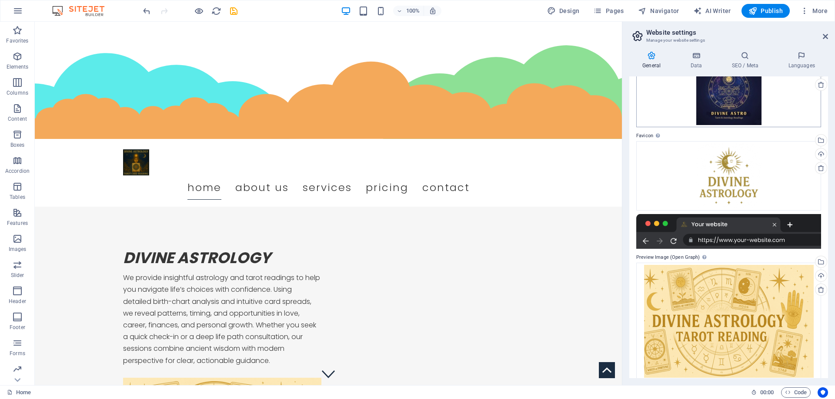
scroll to position [69, 0]
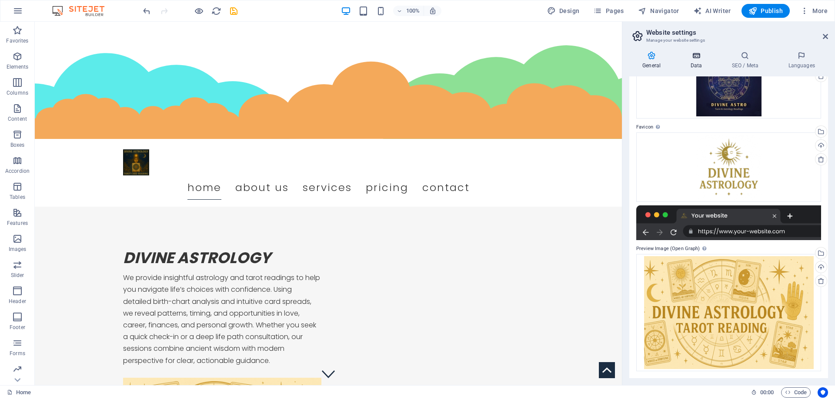
click at [701, 54] on icon at bounding box center [696, 55] width 38 height 9
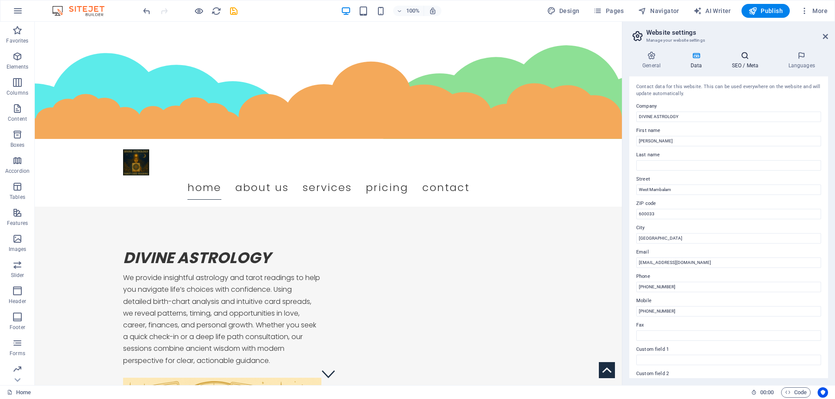
click at [735, 57] on icon at bounding box center [744, 55] width 53 height 9
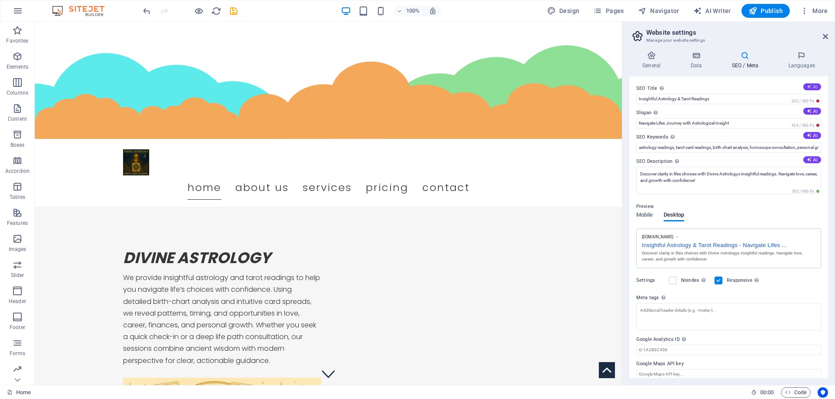
click at [811, 86] on button "AI" at bounding box center [812, 86] width 18 height 7
type input "Astrology & Tarot Insights"
click at [816, 100] on span "230 / 580 Px" at bounding box center [804, 101] width 31 height 6
click at [818, 11] on span "More" at bounding box center [813, 11] width 27 height 9
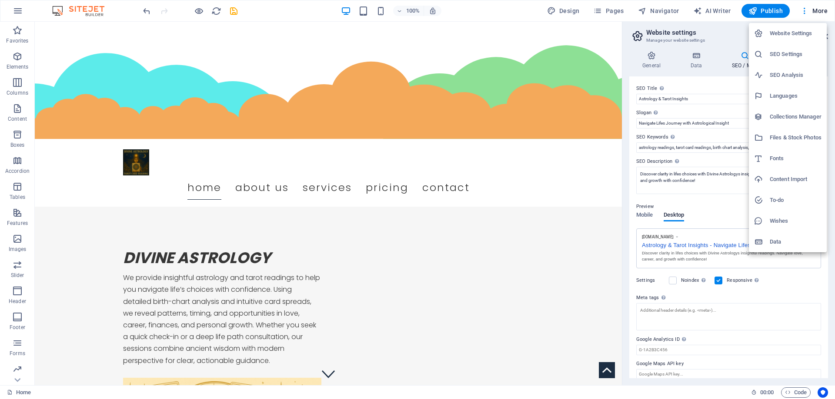
click at [777, 220] on h6 "Wishes" at bounding box center [795, 221] width 52 height 10
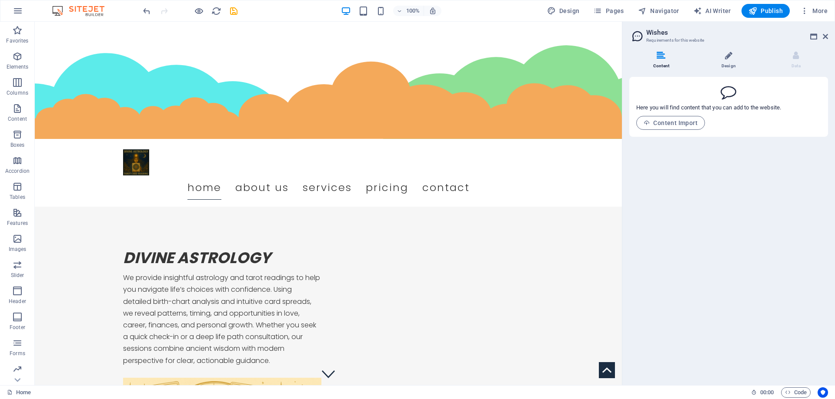
click at [730, 55] on icon at bounding box center [728, 55] width 7 height 9
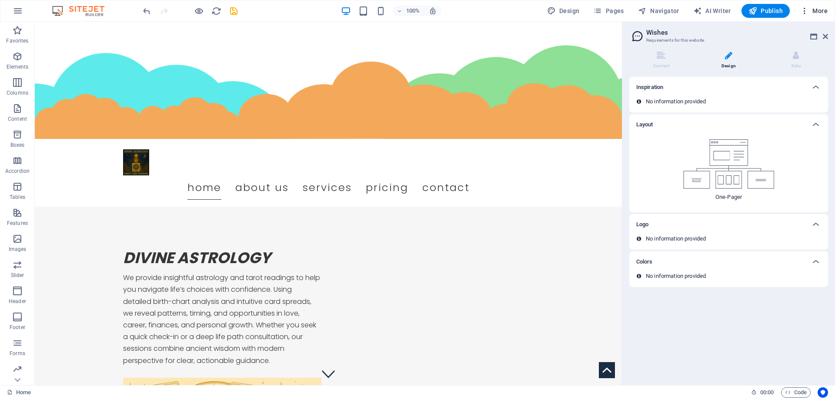
click at [805, 10] on icon "button" at bounding box center [804, 11] width 9 height 9
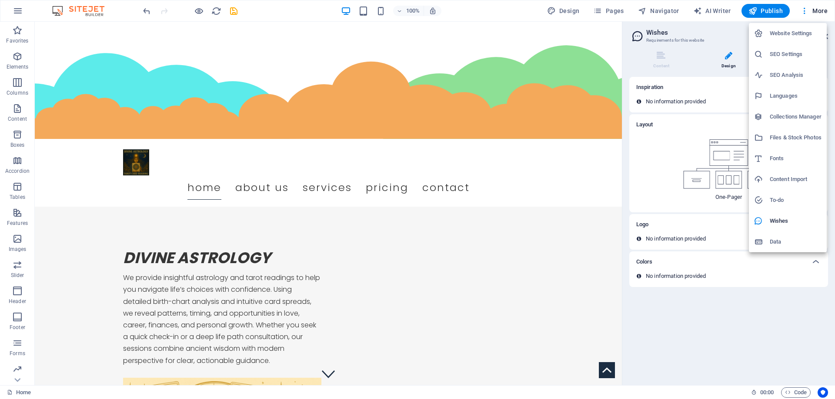
click at [789, 35] on h6 "Website Settings" at bounding box center [795, 33] width 52 height 10
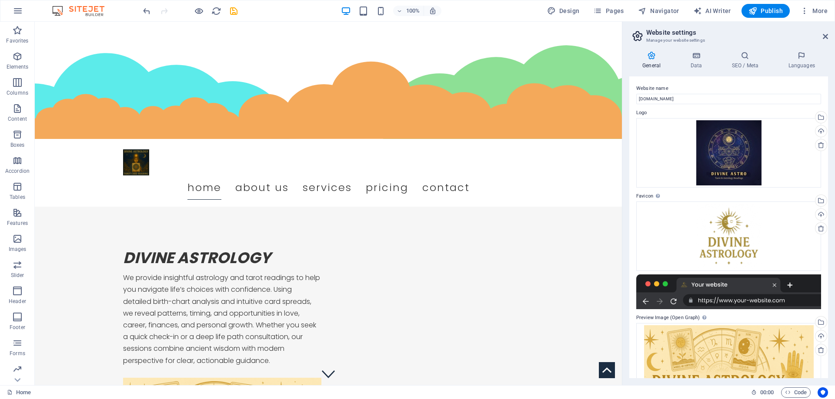
click at [81, 7] on img at bounding box center [82, 11] width 65 height 10
click at [232, 10] on icon "save" at bounding box center [234, 11] width 10 height 10
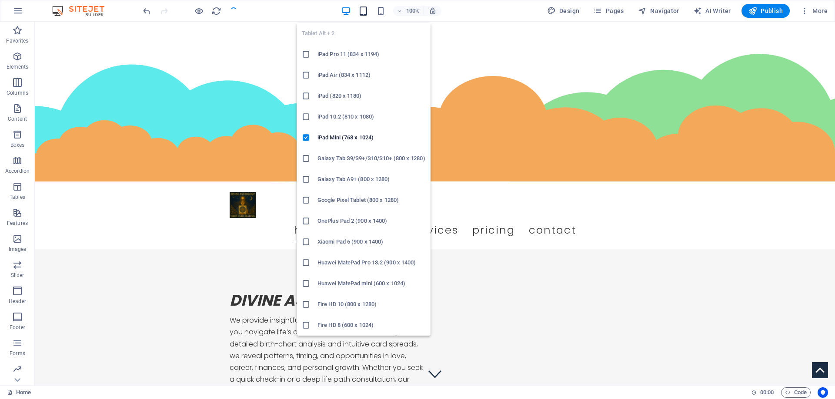
click at [364, 10] on icon "button" at bounding box center [363, 11] width 10 height 10
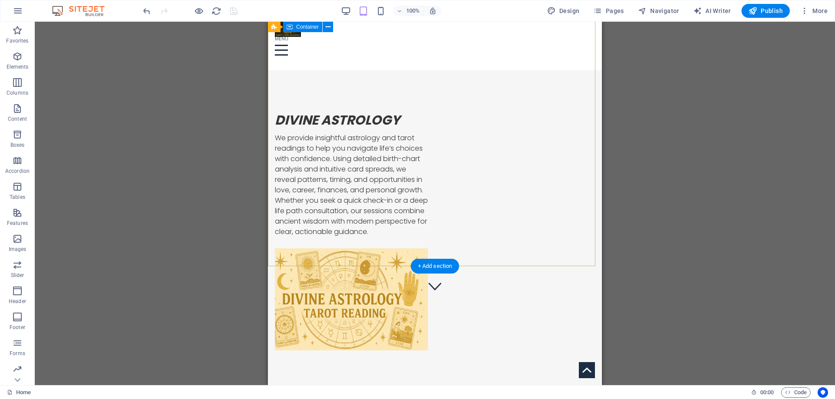
scroll to position [0, 0]
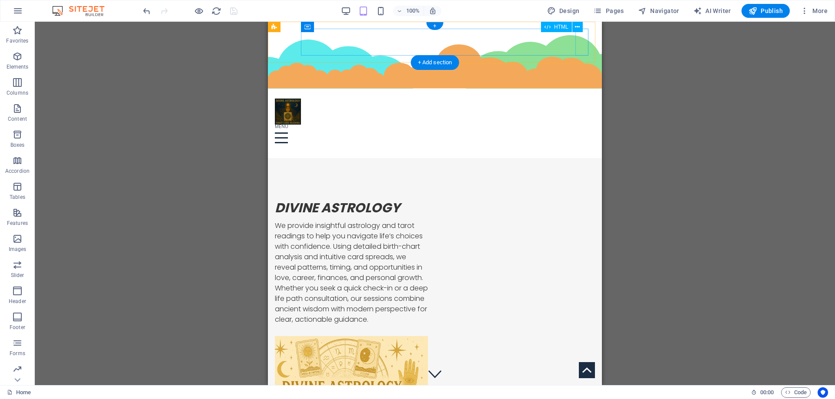
click at [583, 125] on div "Menu" at bounding box center [435, 138] width 320 height 27
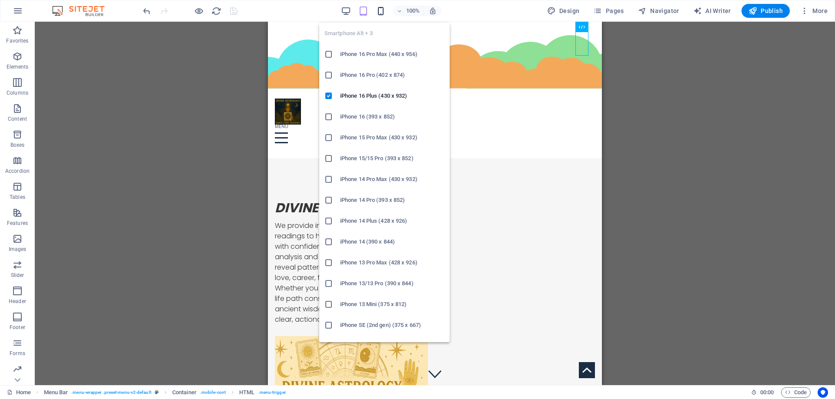
click at [382, 11] on icon "button" at bounding box center [381, 11] width 10 height 10
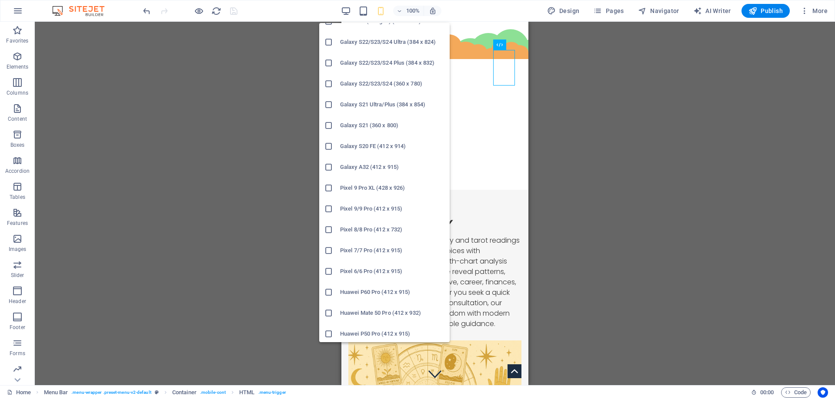
scroll to position [369, 0]
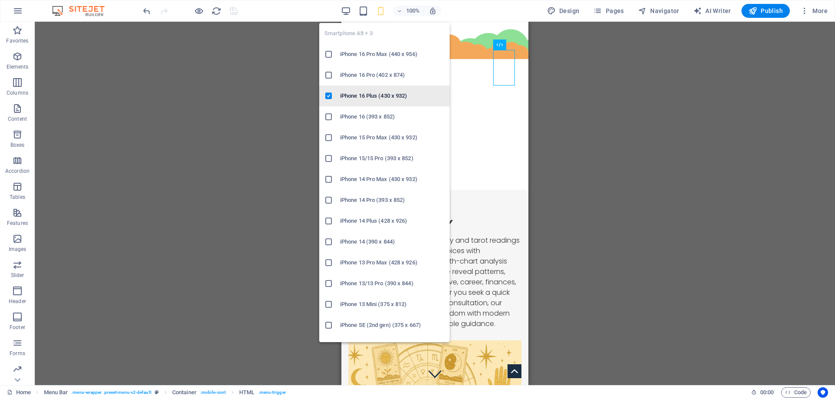
click at [327, 96] on icon at bounding box center [328, 96] width 9 height 9
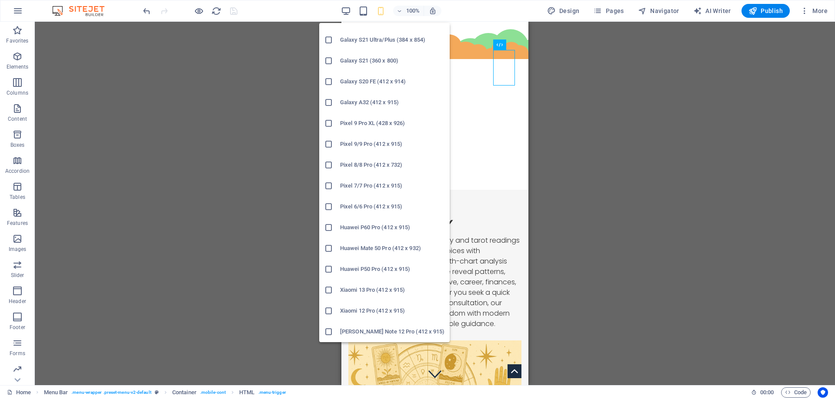
click at [357, 331] on h6 "Xiaomi Redmi Note 12 Pro (412 x 915)" at bounding box center [392, 332] width 104 height 10
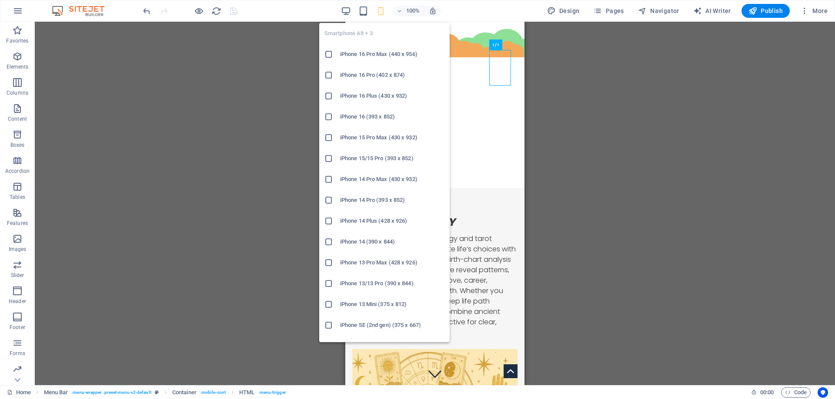
click at [380, 9] on icon "button" at bounding box center [381, 11] width 10 height 10
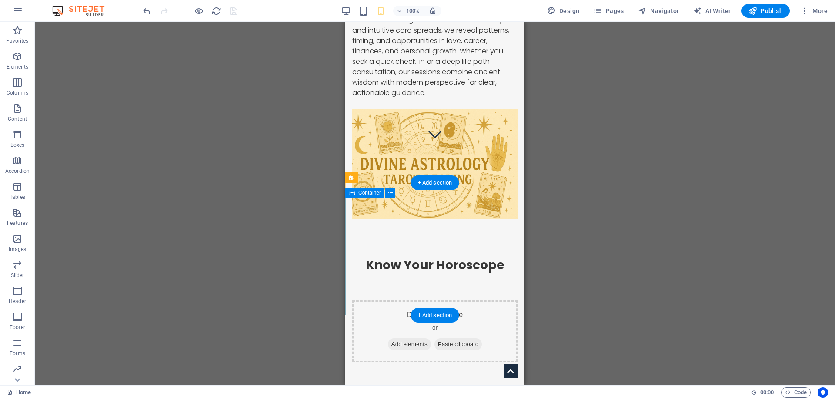
scroll to position [0, 0]
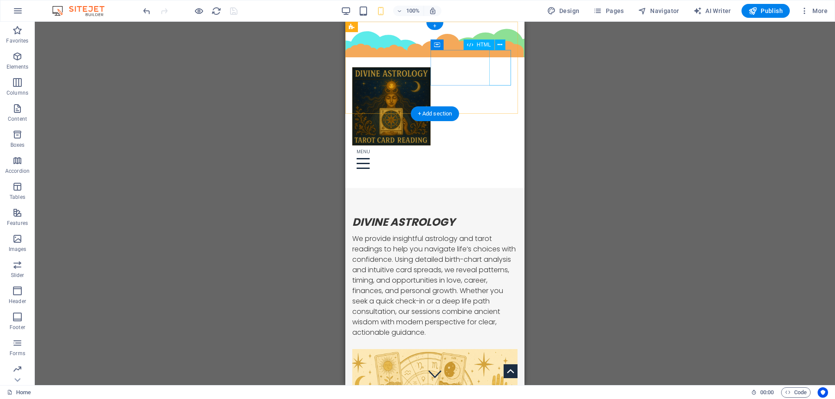
click at [498, 146] on div "Menu" at bounding box center [434, 164] width 165 height 36
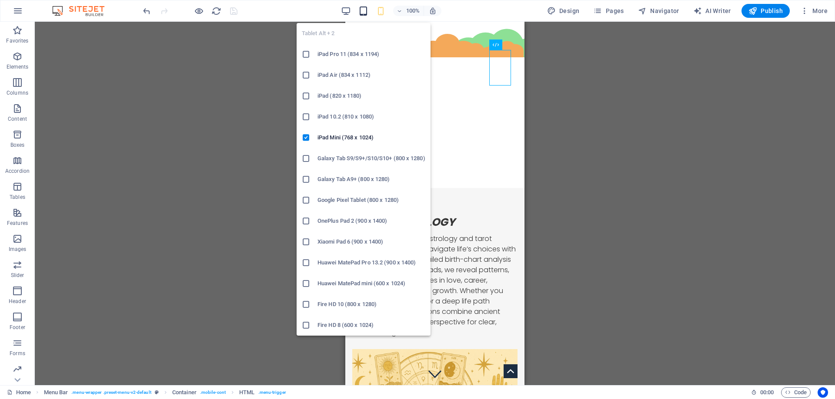
click at [362, 10] on icon "button" at bounding box center [363, 11] width 10 height 10
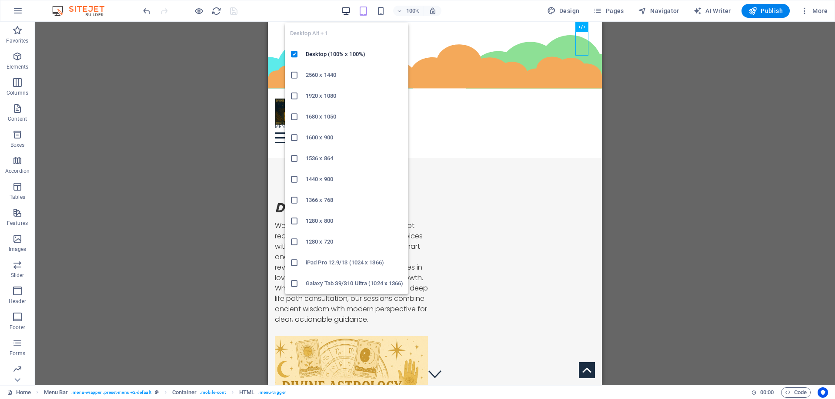
click at [348, 10] on icon "button" at bounding box center [346, 11] width 10 height 10
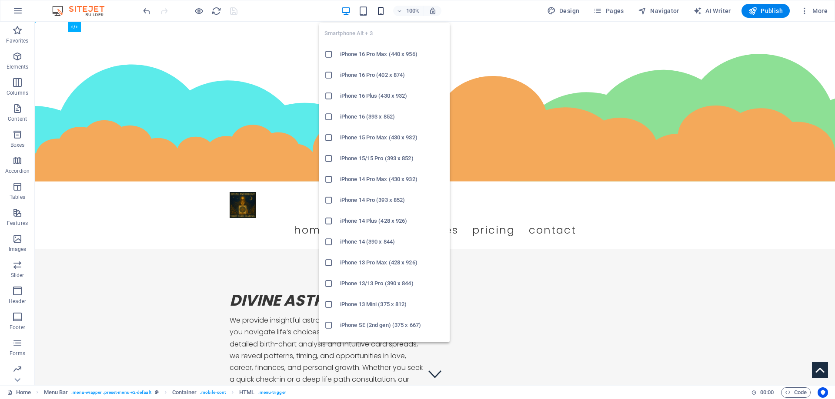
click at [385, 12] on icon "button" at bounding box center [381, 11] width 10 height 10
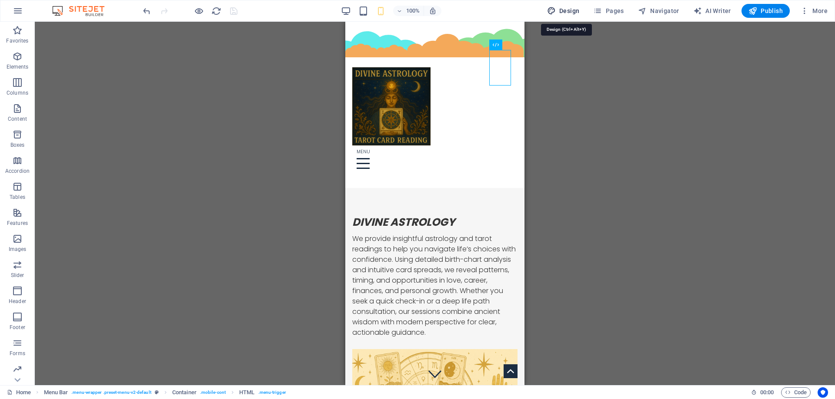
click at [577, 11] on span "Design" at bounding box center [563, 11] width 33 height 9
select select "px"
select select "300"
select select "px"
select select "ease-in-out"
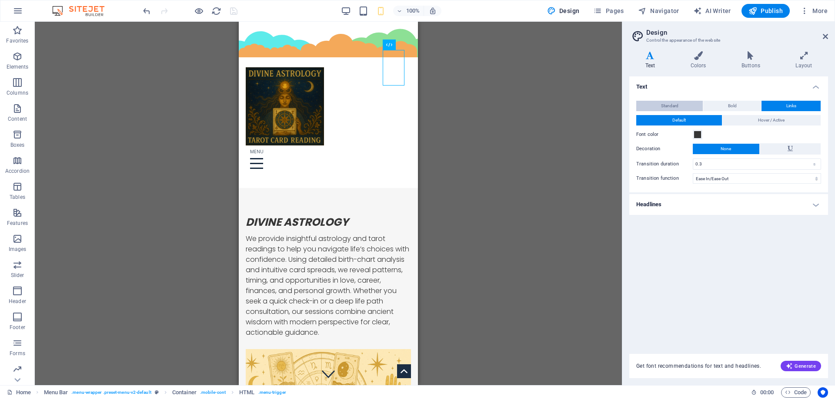
click at [671, 107] on span "Standard" at bounding box center [669, 106] width 17 height 10
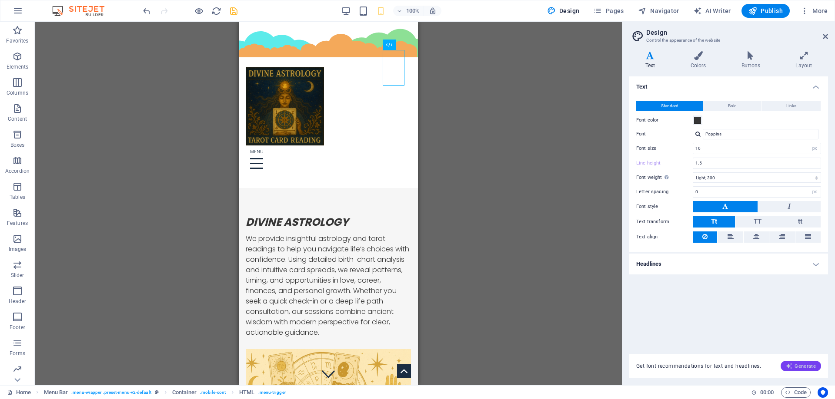
click at [801, 369] on span "Generate" at bounding box center [800, 366] width 30 height 7
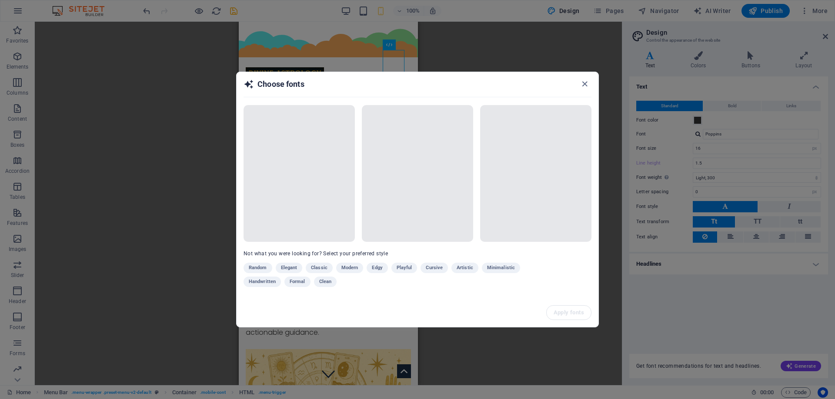
click at [253, 269] on div "Random Elegant Classic Modern Edgy Playful Cursive Artistic Minimalistic Handwr…" at bounding box center [395, 277] width 304 height 28
click at [581, 86] on icon "button" at bounding box center [584, 84] width 10 height 10
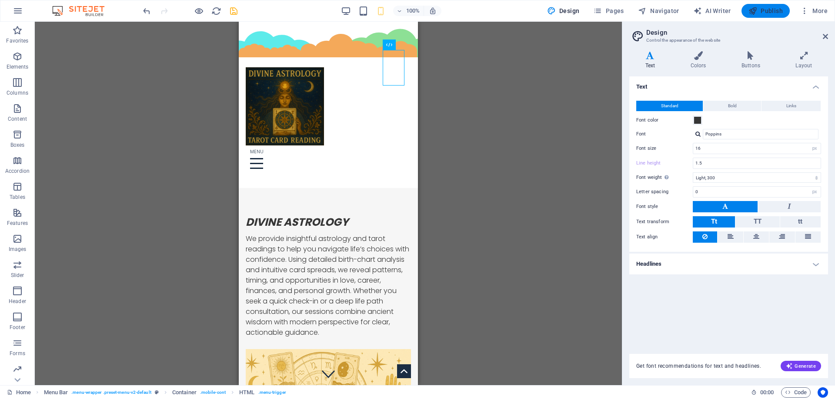
click at [754, 12] on icon "button" at bounding box center [752, 11] width 9 height 9
